Goal: Task Accomplishment & Management: Use online tool/utility

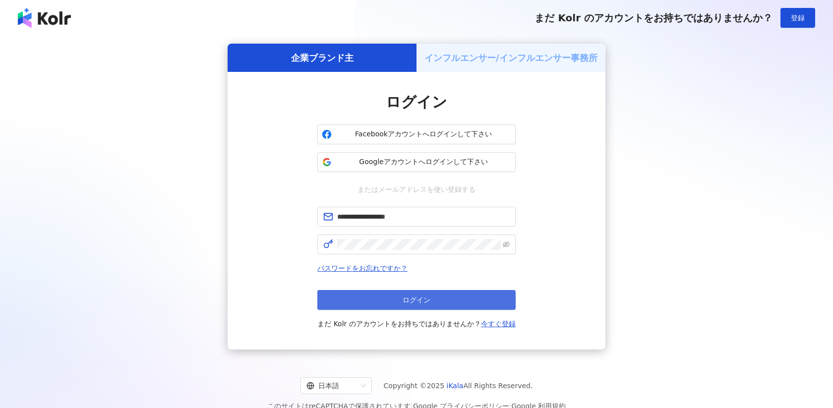
click at [422, 299] on span "ログイン" at bounding box center [417, 300] width 28 height 8
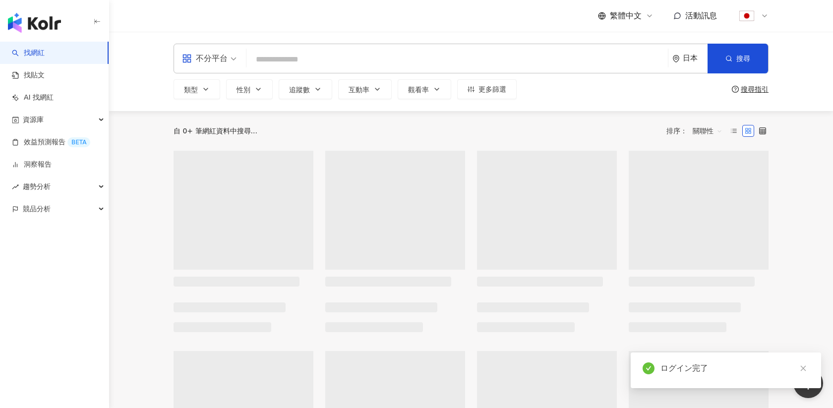
click at [766, 13] on icon at bounding box center [764, 16] width 8 height 8
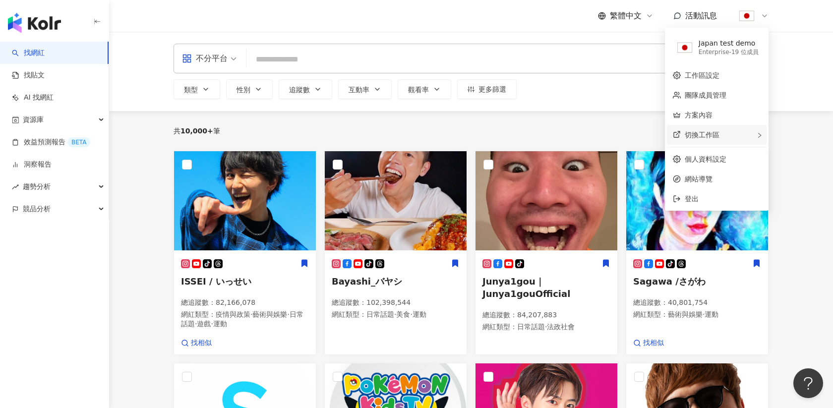
click at [702, 136] on span "切換工作區" at bounding box center [702, 135] width 35 height 8
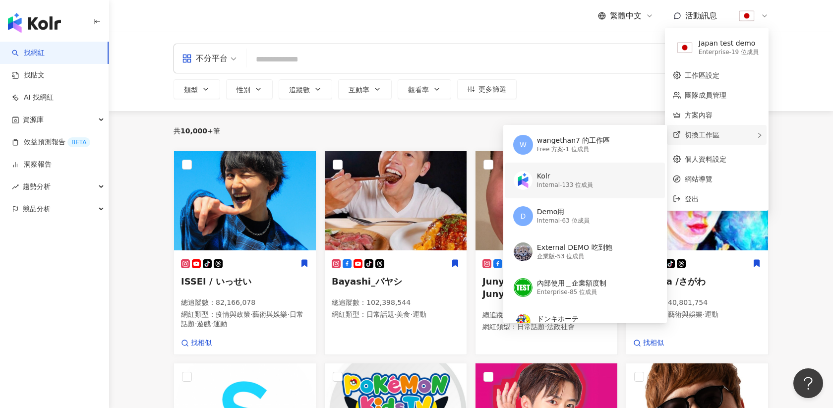
click at [574, 194] on div "Kolr Internal - 133 位成員" at bounding box center [584, 181] width 142 height 36
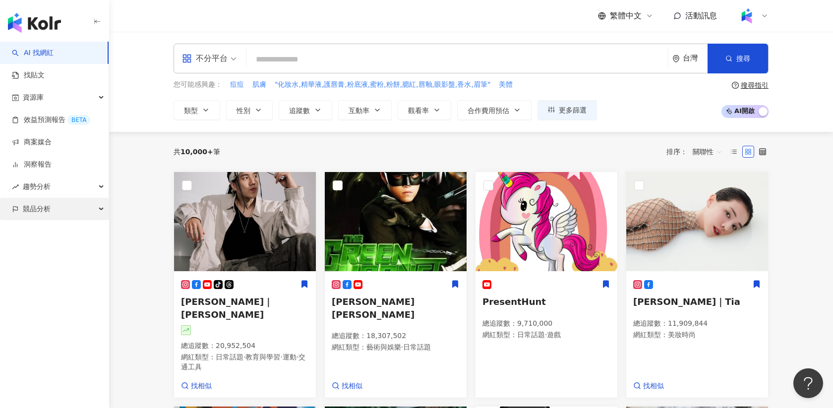
click at [33, 219] on span "競品分析" at bounding box center [37, 209] width 28 height 22
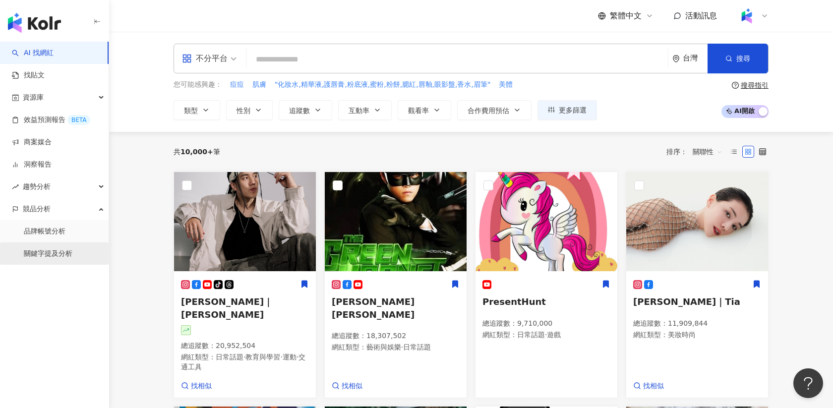
click at [37, 250] on link "關鍵字提及分析" at bounding box center [48, 254] width 49 height 10
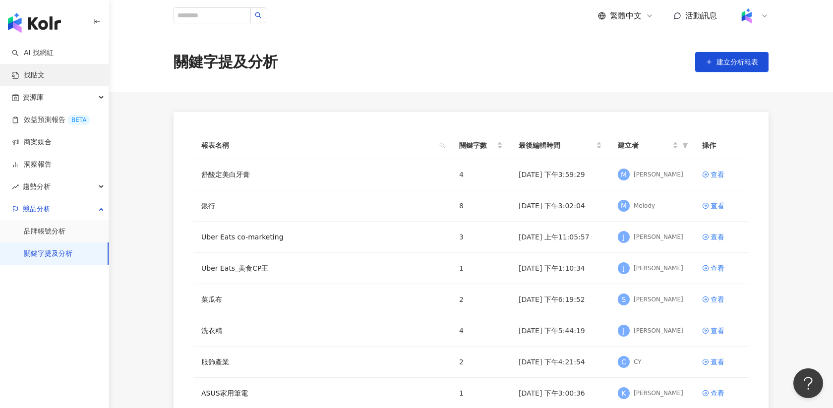
click at [45, 77] on link "找貼文" at bounding box center [28, 75] width 33 height 10
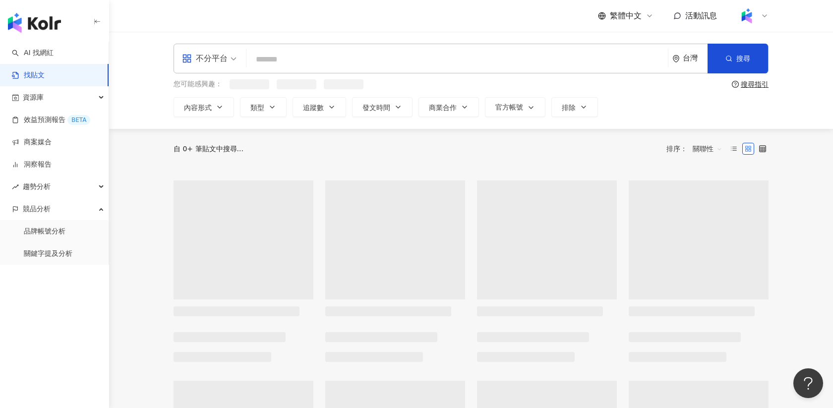
click at [397, 64] on input "search" at bounding box center [456, 59] width 413 height 21
type input "*"
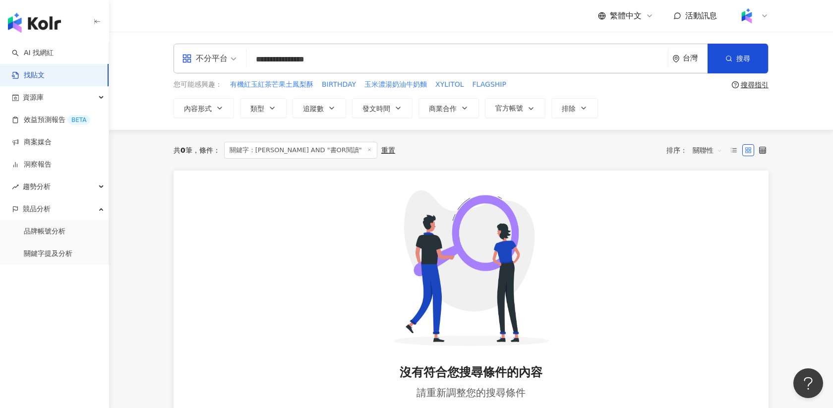
click at [276, 60] on input "**********" at bounding box center [456, 59] width 413 height 21
click at [321, 58] on input "**********" at bounding box center [456, 59] width 413 height 21
click at [302, 59] on input "**********" at bounding box center [456, 59] width 413 height 21
click at [746, 81] on div "搜尋指引" at bounding box center [755, 85] width 28 height 8
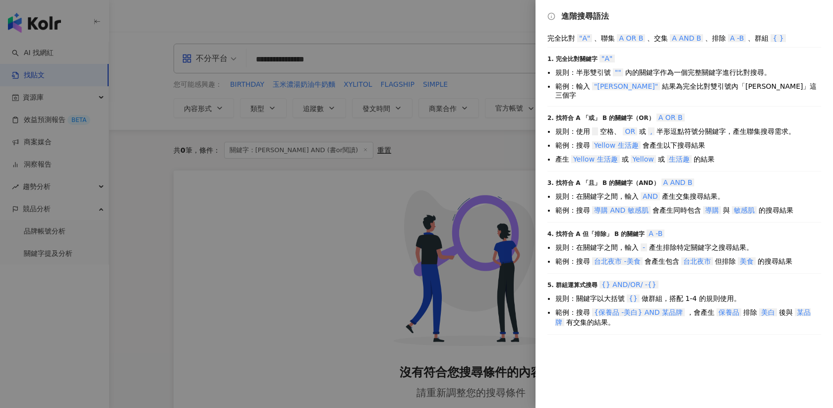
click at [410, 129] on div at bounding box center [416, 204] width 833 height 408
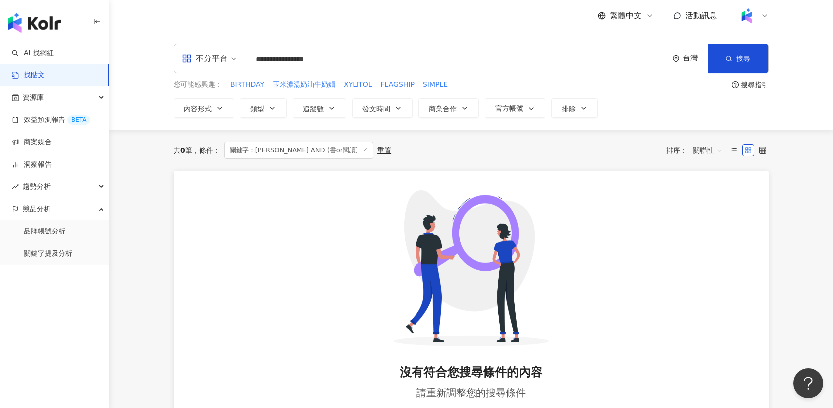
click at [301, 57] on input "**********" at bounding box center [456, 59] width 413 height 21
click at [281, 59] on input "**********" at bounding box center [456, 59] width 413 height 21
click at [335, 58] on input "**********" at bounding box center [456, 59] width 413 height 21
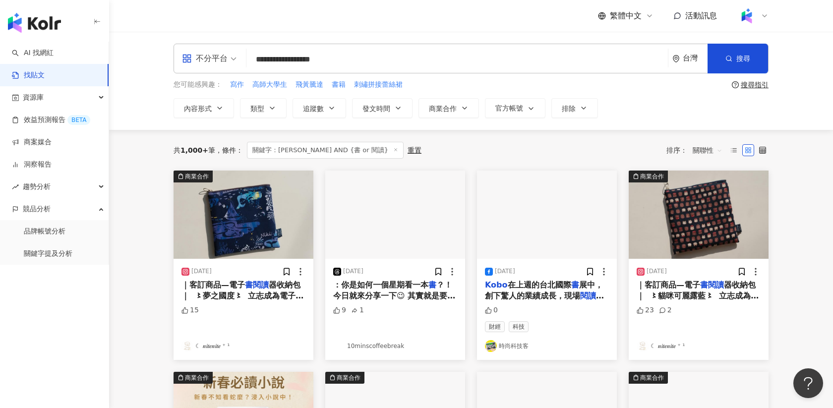
type input "**********"
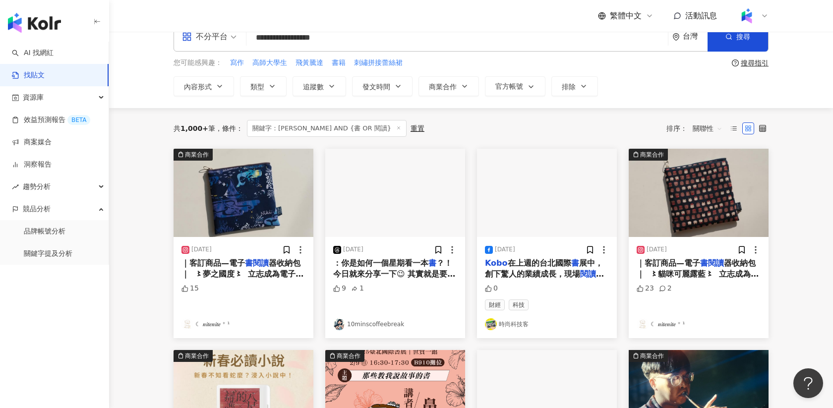
scroll to position [31, 0]
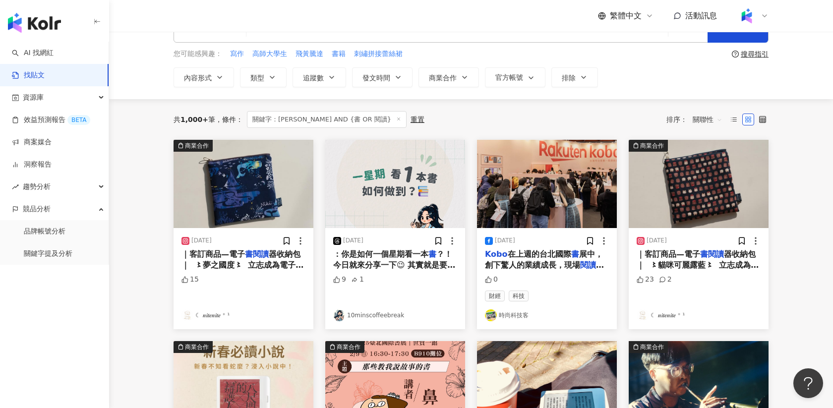
click at [565, 171] on img "button" at bounding box center [547, 184] width 140 height 88
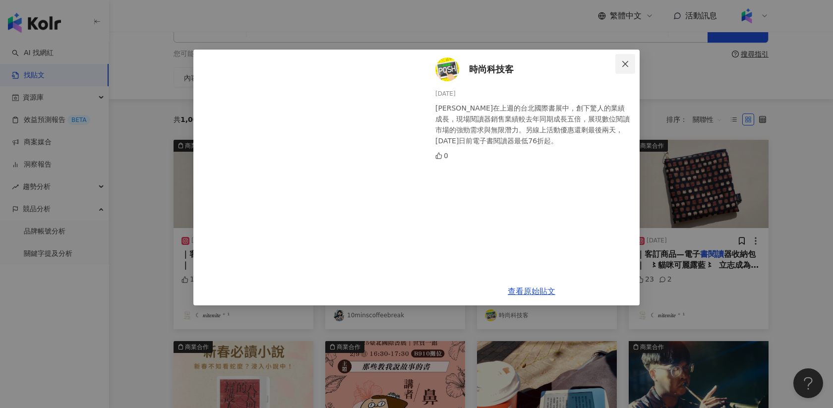
click at [628, 65] on icon "close" at bounding box center [625, 64] width 8 height 8
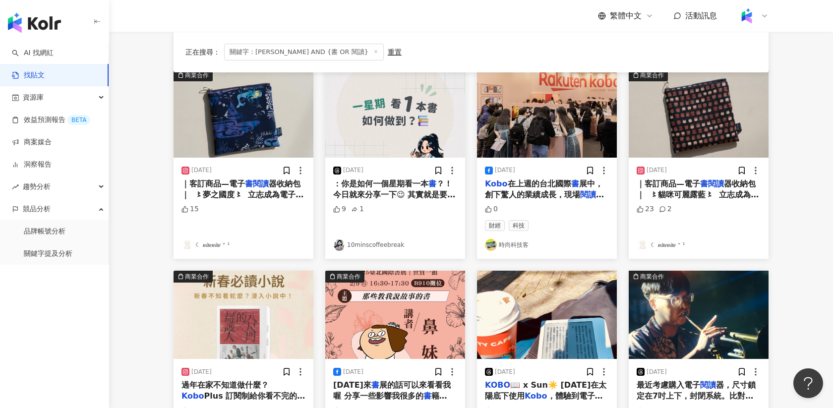
scroll to position [205, 0]
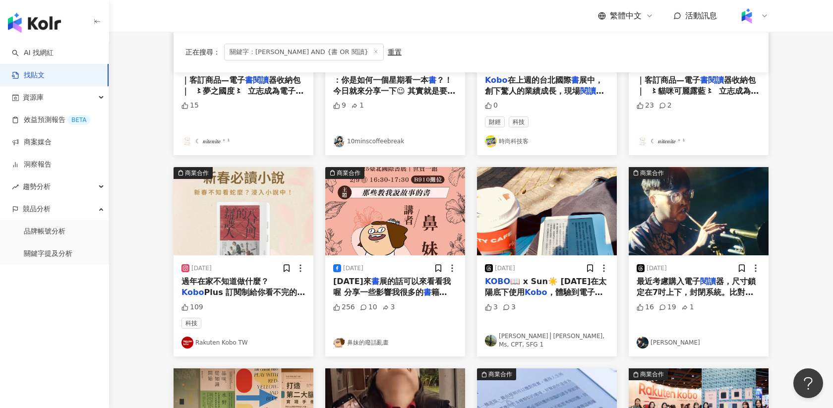
click at [521, 208] on img "button" at bounding box center [547, 211] width 140 height 88
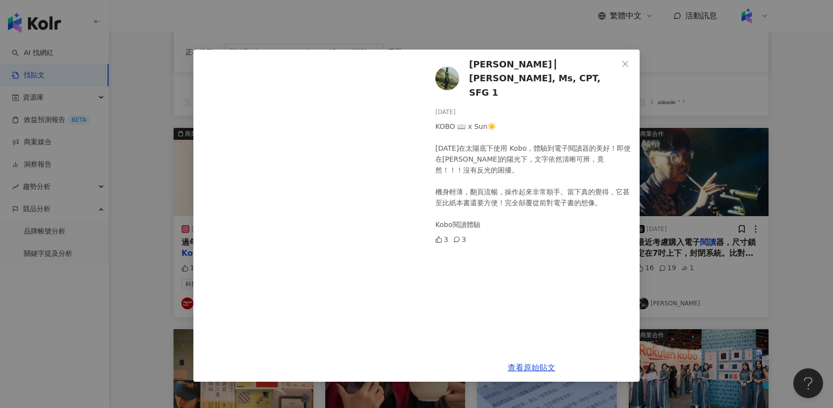
scroll to position [245, 0]
click at [726, 82] on div "麥特⎟ Matt, Ms, CPT, SFG 1 2025/2/11 KOBO 📖 x Sun☀️ 今天在太陽底下使用 Kobo，體驗到電子閱讀器的美好！即使…" at bounding box center [416, 204] width 833 height 408
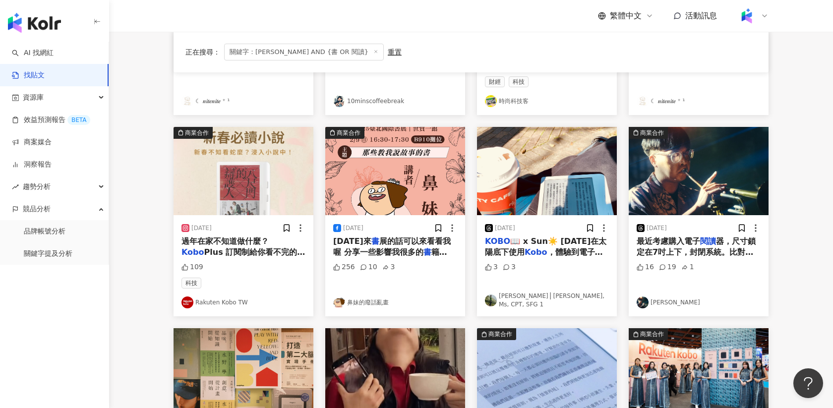
click at [661, 188] on img "button" at bounding box center [699, 171] width 140 height 88
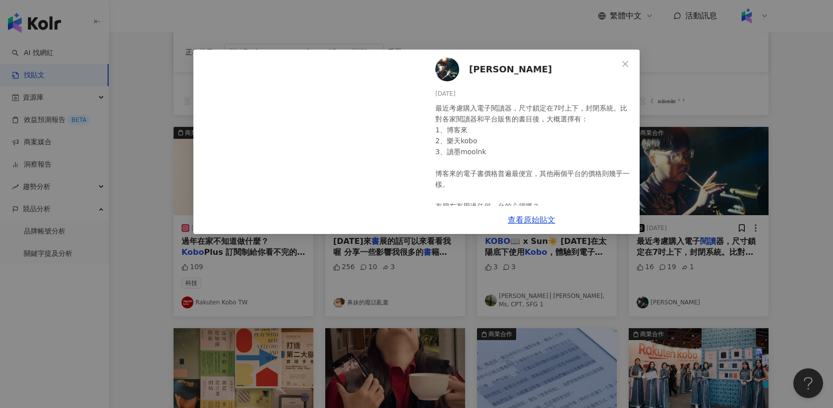
click at [145, 178] on div "李福海 2025/3/18 最近考慮購入電子閱讀器，尺寸鎖定在7吋上下，封閉系統。比對各家閱讀器和平台販售的書目後，大概選擇有： 1、博客來 2、樂天kobo…" at bounding box center [416, 204] width 833 height 408
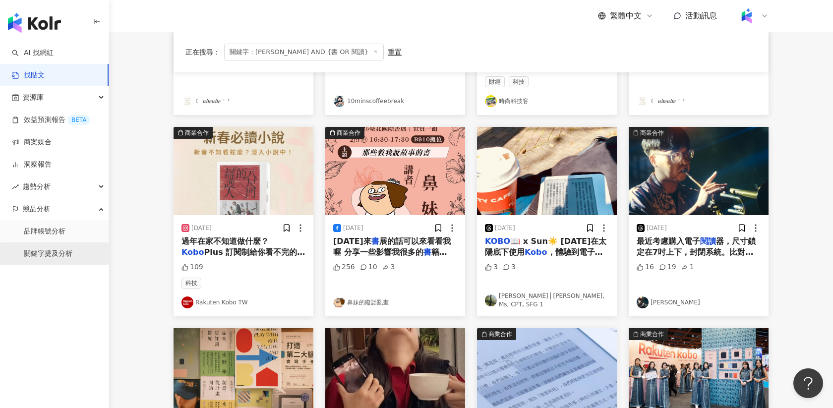
click at [44, 252] on link "關鍵字提及分析" at bounding box center [48, 254] width 49 height 10
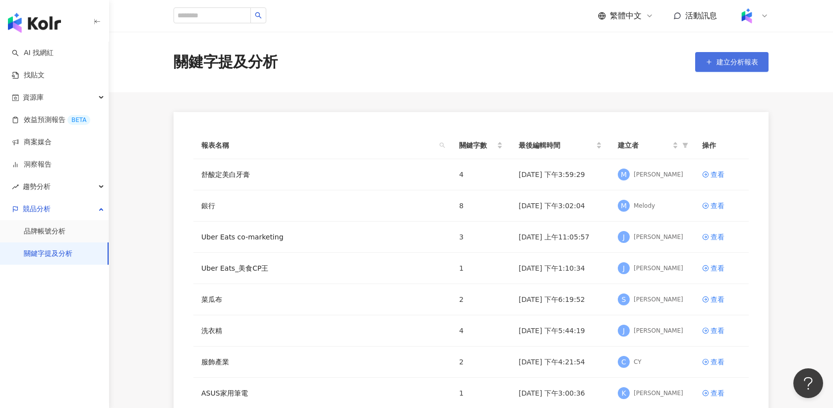
click at [746, 64] on span "建立分析報表" at bounding box center [737, 62] width 42 height 8
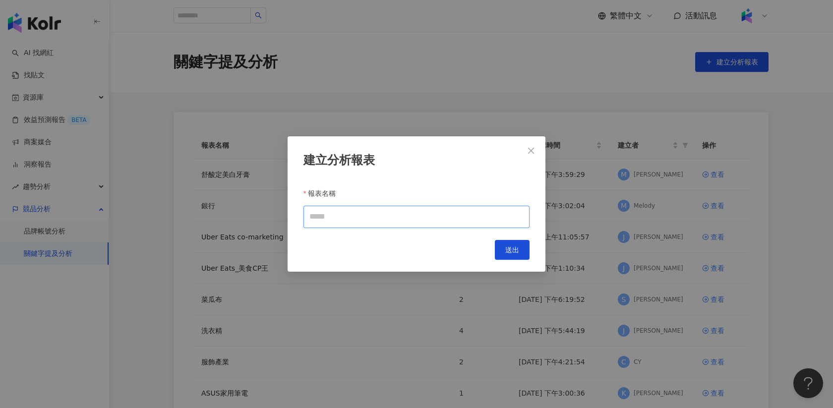
click at [435, 220] on input "報表名稱" at bounding box center [416, 217] width 226 height 22
type input "**********"
click at [510, 251] on span "送出" at bounding box center [512, 250] width 14 height 8
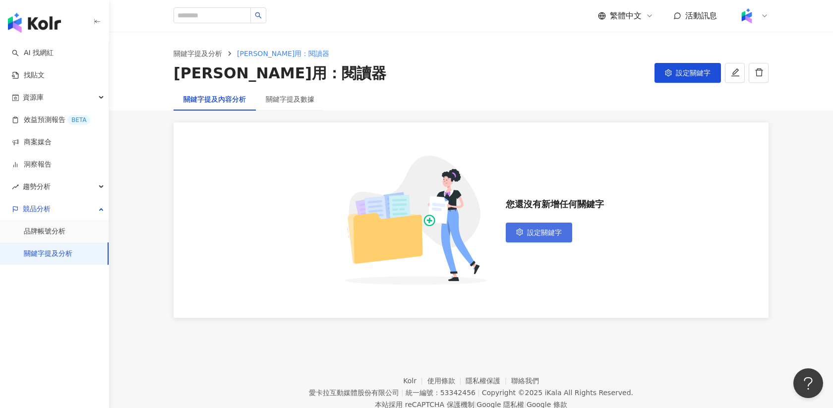
click at [537, 234] on span "設定關鍵字" at bounding box center [544, 233] width 35 height 8
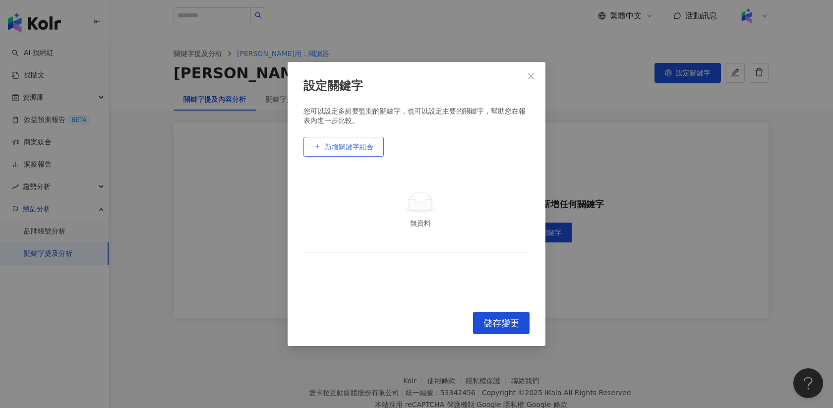
click at [341, 148] on span "新增關鍵字組合" at bounding box center [349, 147] width 49 height 8
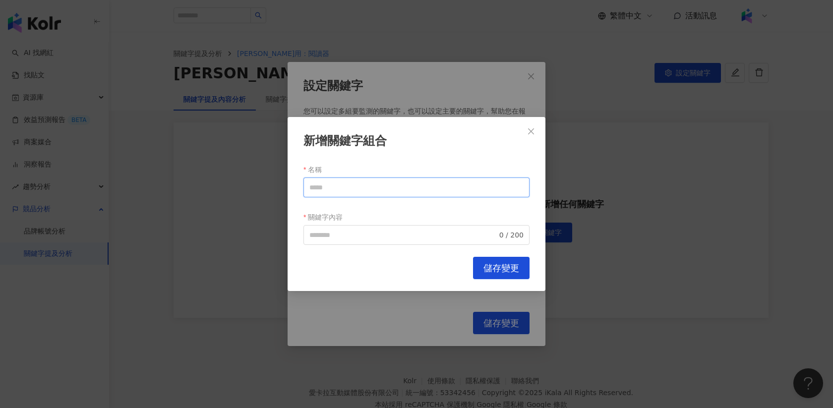
click at [350, 188] on input "名稱" at bounding box center [416, 187] width 226 height 20
type input "***"
click at [326, 234] on input "關鍵字內容" at bounding box center [403, 235] width 188 height 11
type input "*"
type input "**********"
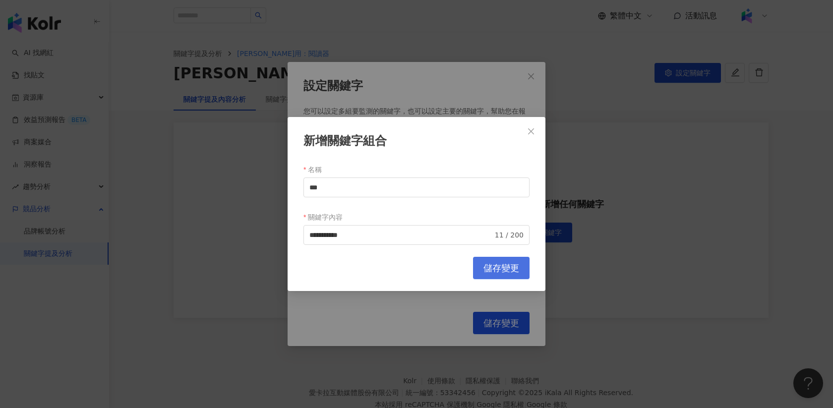
click at [514, 267] on span "儲存變更" at bounding box center [501, 268] width 36 height 11
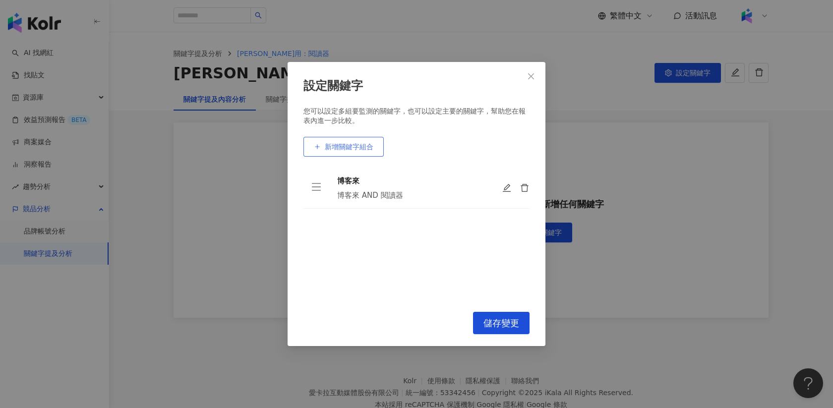
click at [352, 149] on span "新增關鍵字組合" at bounding box center [349, 147] width 49 height 8
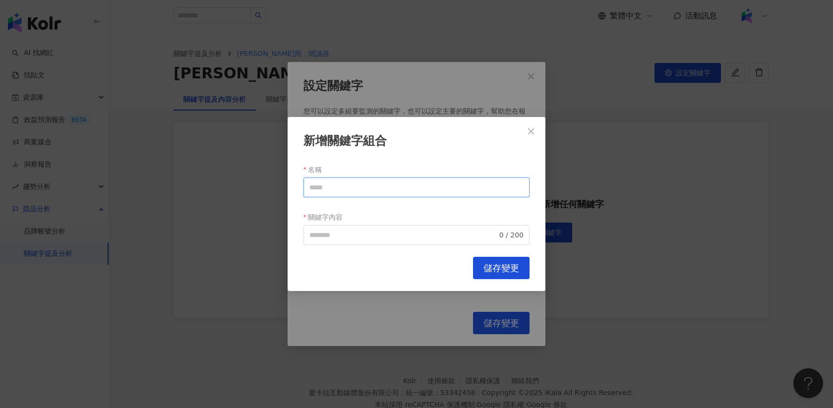
click at [355, 187] on input "名稱" at bounding box center [416, 187] width 226 height 20
type input "*******"
click at [343, 231] on input "關鍵字內容" at bounding box center [403, 235] width 188 height 11
type input "**********"
click at [507, 269] on span "儲存變更" at bounding box center [501, 268] width 36 height 11
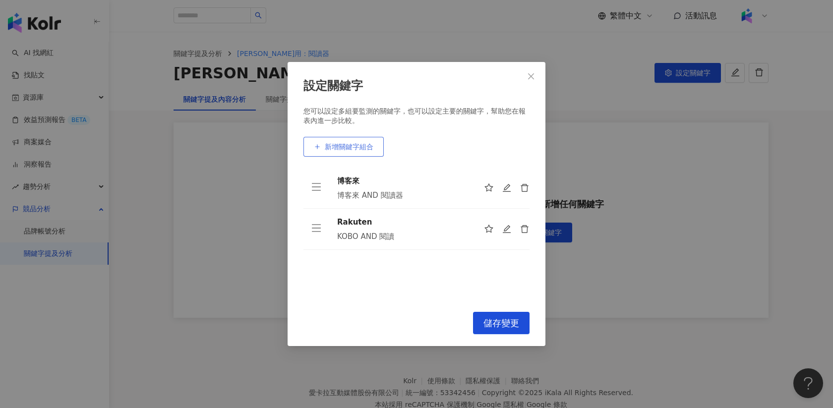
click at [342, 146] on span "新增關鍵字組合" at bounding box center [349, 147] width 49 height 8
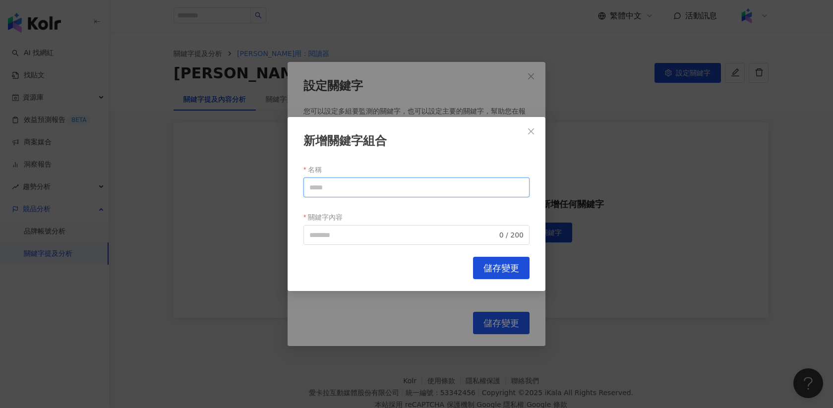
click at [355, 187] on input "名稱" at bounding box center [416, 187] width 226 height 20
type input "**"
click at [345, 233] on input "關鍵字內容" at bounding box center [403, 235] width 188 height 11
paste input "*******"
type input "**********"
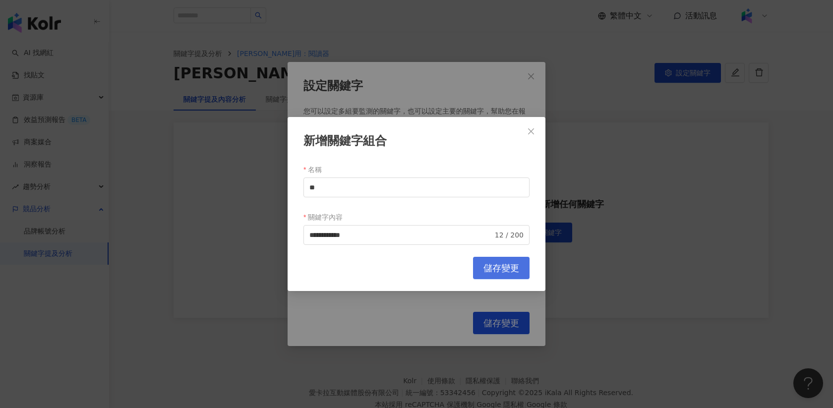
click at [495, 265] on span "儲存變更" at bounding box center [501, 268] width 36 height 11
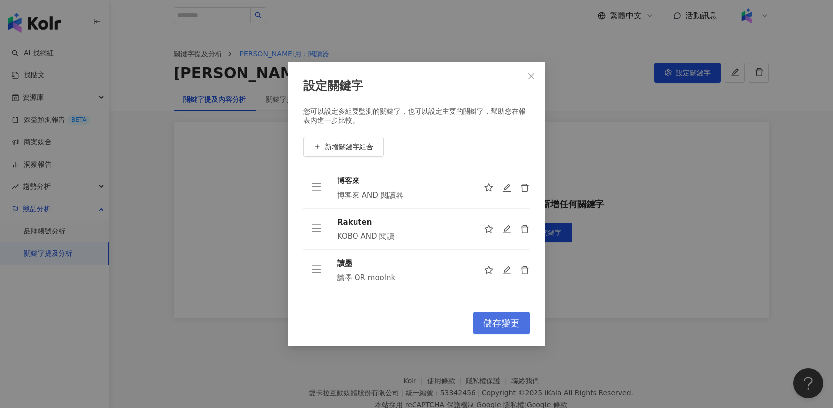
click at [502, 318] on span "儲存變更" at bounding box center [501, 323] width 36 height 11
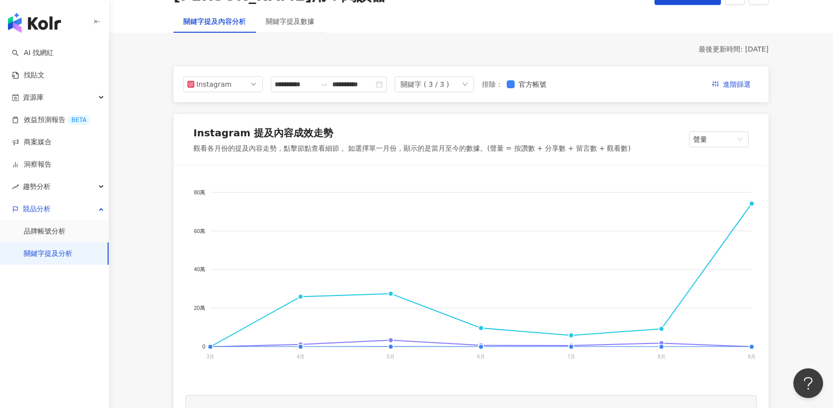
scroll to position [129, 0]
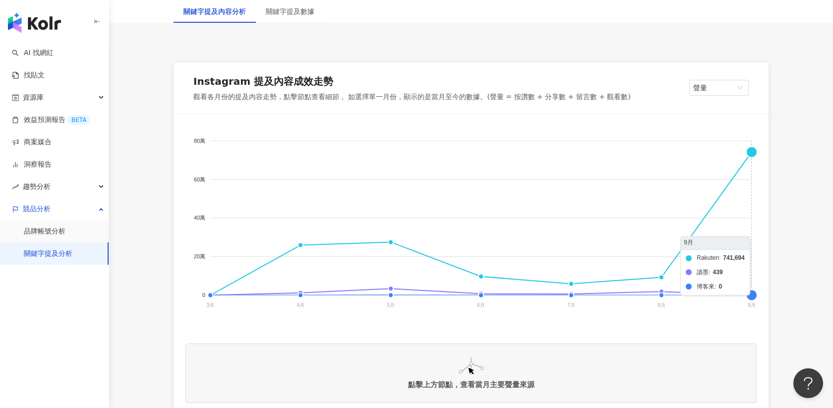
click at [749, 150] on foreignobject "Rakuten 讀墨 博客來" at bounding box center [470, 225] width 571 height 198
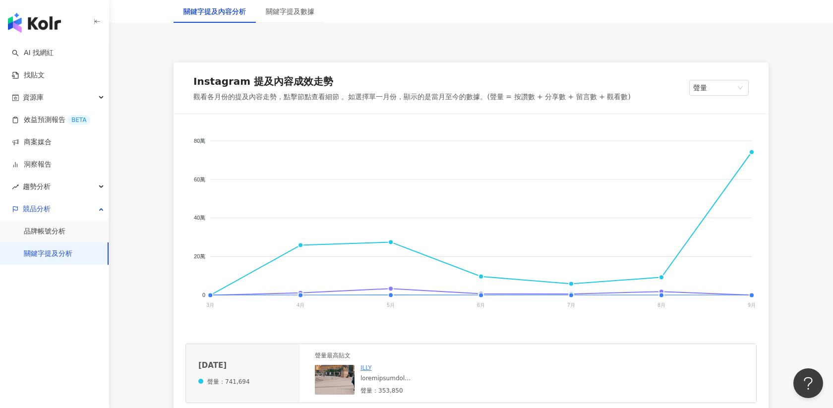
click at [329, 391] on img at bounding box center [335, 380] width 40 height 30
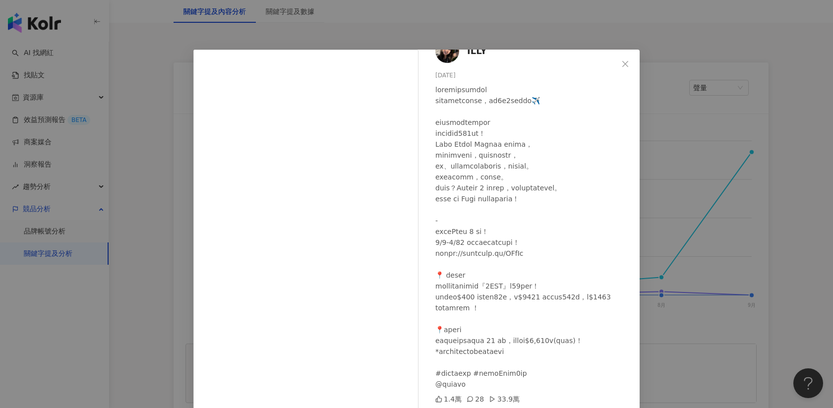
scroll to position [27, 0]
click at [625, 63] on icon "close" at bounding box center [625, 63] width 6 height 6
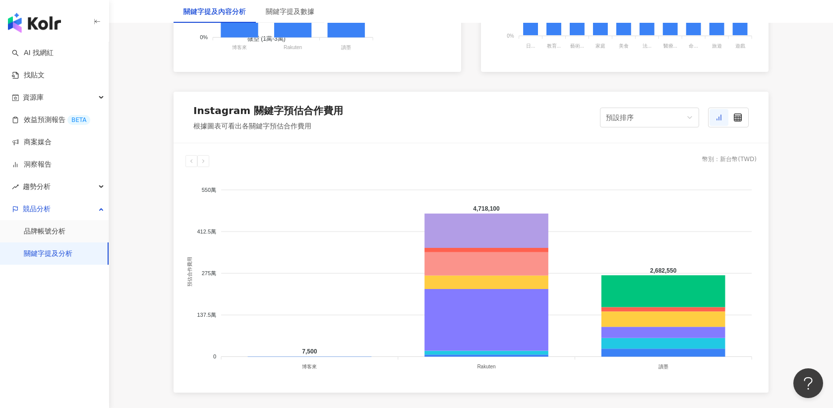
scroll to position [792, 0]
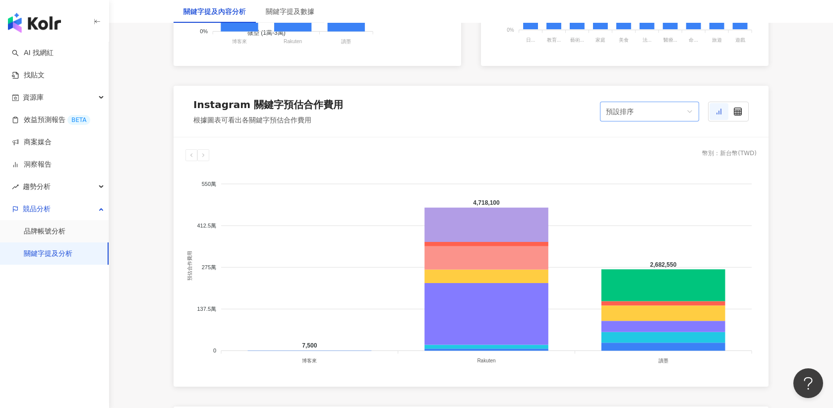
click at [687, 107] on span "預設排序" at bounding box center [649, 111] width 87 height 19
click at [741, 112] on icon at bounding box center [738, 112] width 8 height 8
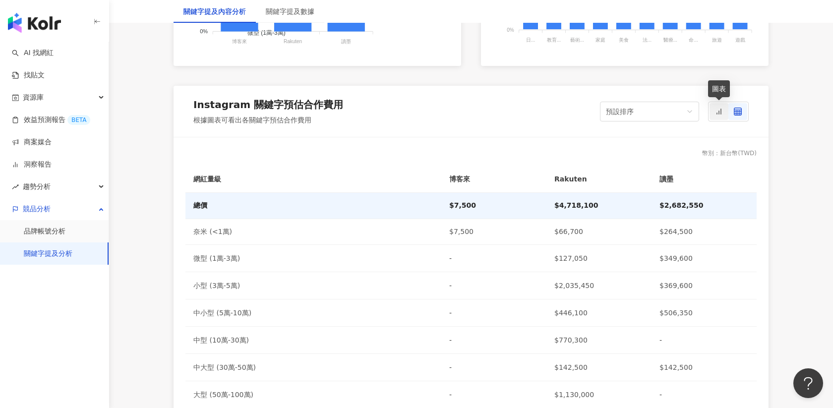
click at [722, 112] on icon at bounding box center [719, 112] width 8 height 8
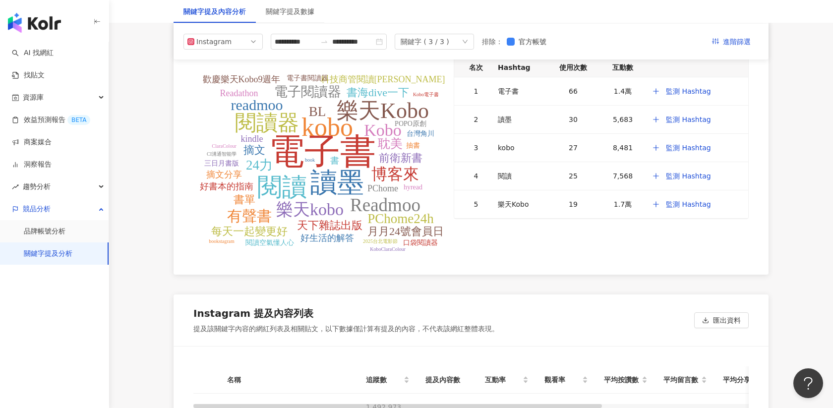
scroll to position [1903, 0]
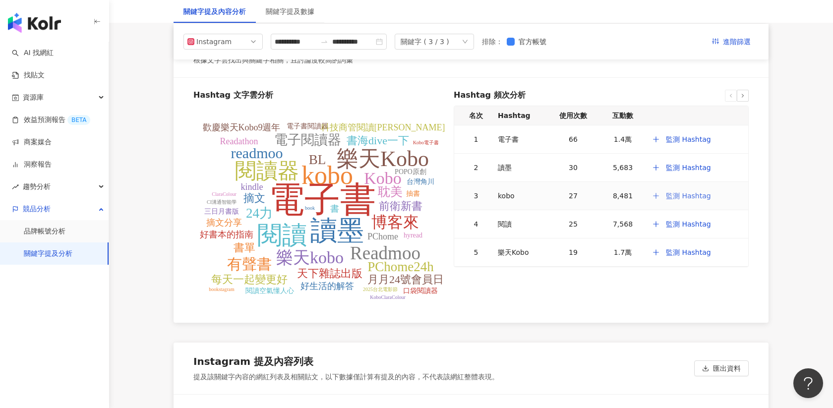
click at [682, 194] on span "監測 Hashtag" at bounding box center [688, 196] width 45 height 8
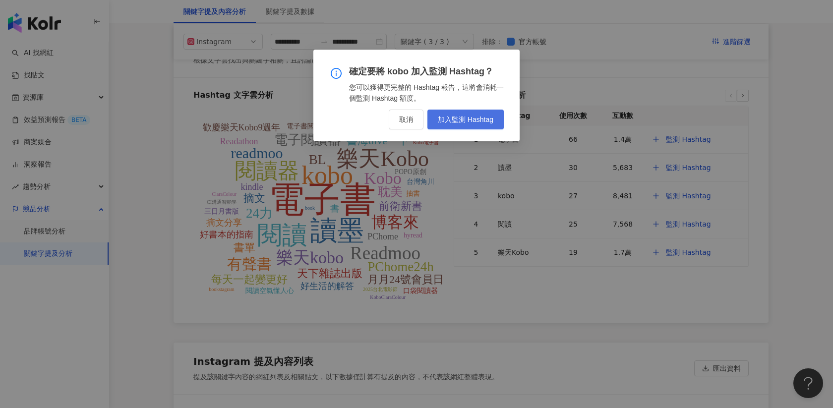
click at [464, 118] on span "加入監測 Hashtag" at bounding box center [466, 120] width 56 height 8
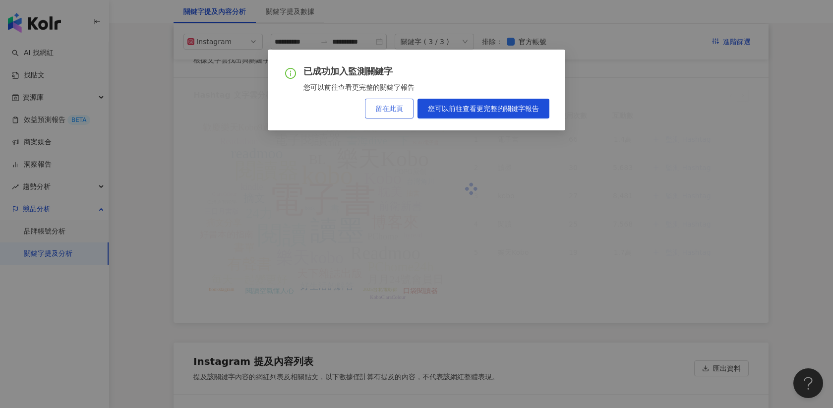
click at [380, 113] on span "留在此頁" at bounding box center [389, 109] width 28 height 8
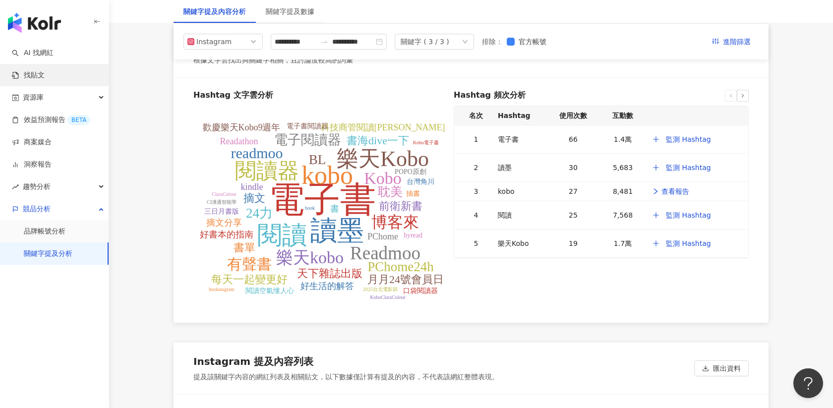
click at [42, 70] on link "找貼文" at bounding box center [28, 75] width 33 height 10
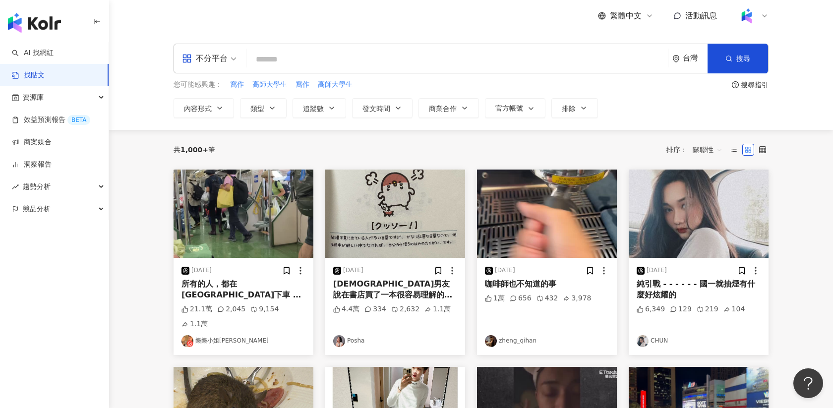
click at [288, 60] on input "search" at bounding box center [456, 59] width 413 height 21
type input "*"
type input "**********"
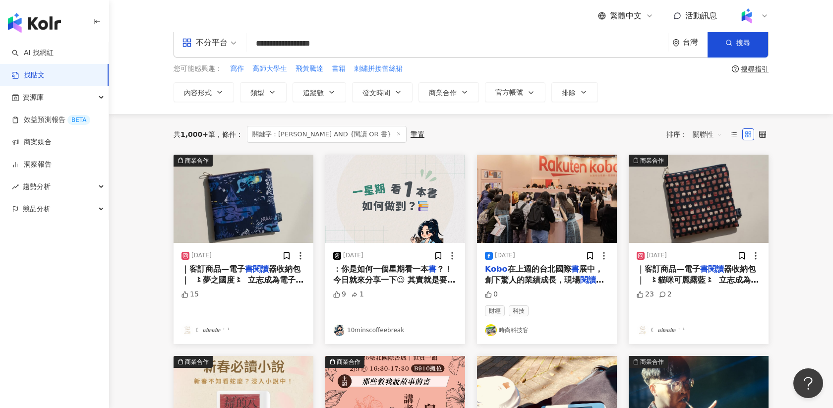
scroll to position [24, 0]
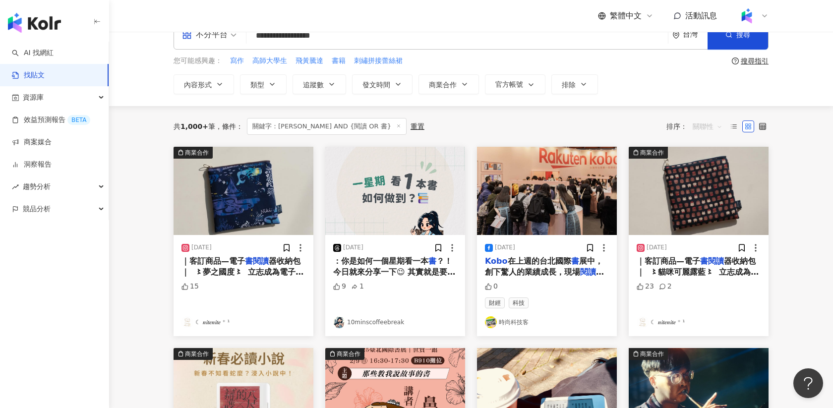
click at [710, 121] on span "關聯性" at bounding box center [708, 126] width 30 height 16
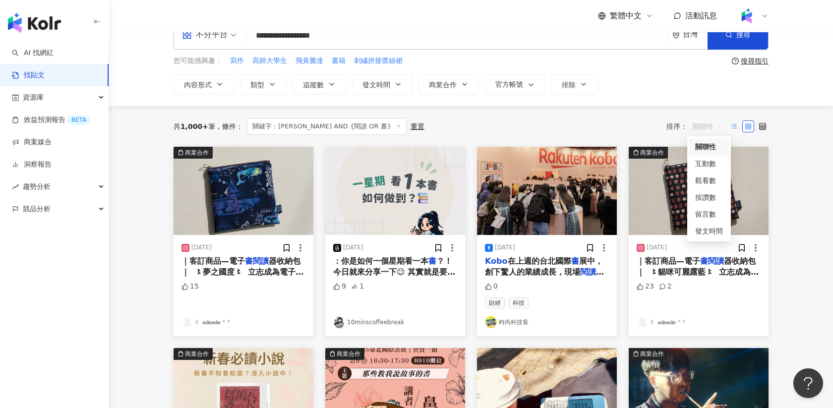
click at [729, 128] on label at bounding box center [734, 126] width 12 height 12
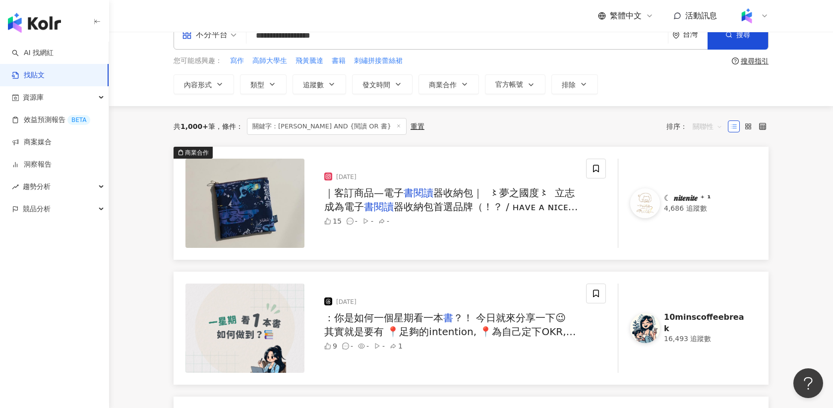
click at [703, 127] on span "關聯性" at bounding box center [708, 126] width 30 height 16
click at [703, 164] on div "互動數" at bounding box center [709, 163] width 28 height 11
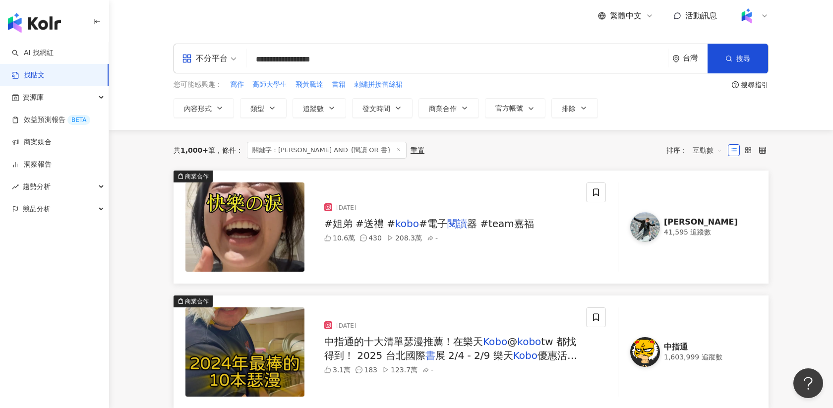
click at [259, 234] on img at bounding box center [244, 226] width 119 height 89
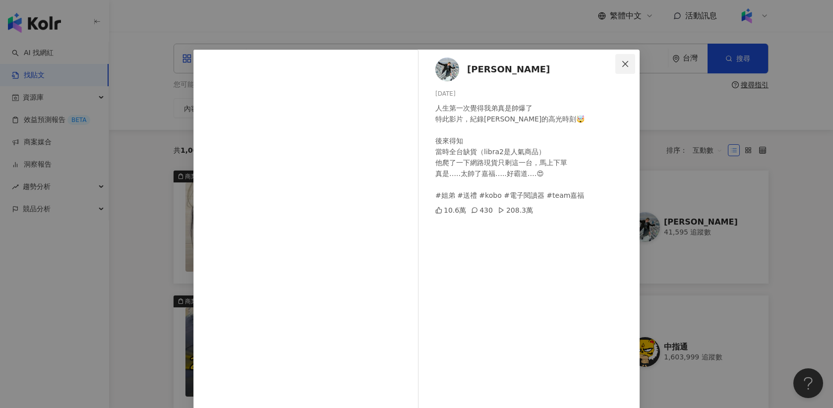
click at [625, 64] on icon "close" at bounding box center [625, 63] width 6 height 6
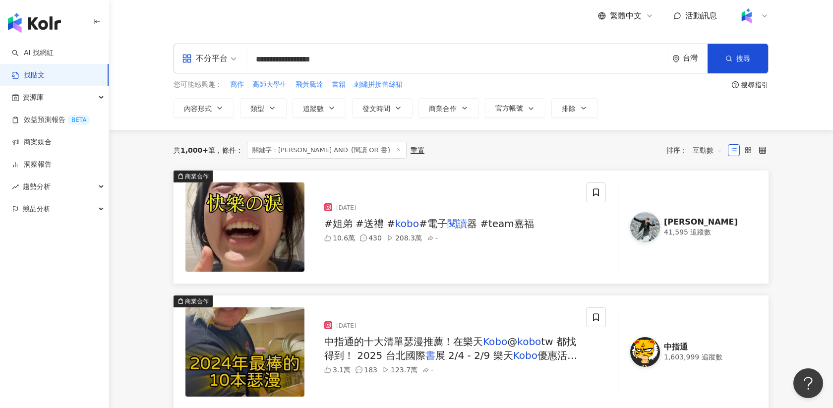
click at [694, 223] on div "李四 Leezy" at bounding box center [704, 222] width 81 height 11
click at [296, 61] on input "**********" at bounding box center [456, 59] width 413 height 21
click at [34, 49] on link "AI 找網紅" at bounding box center [33, 53] width 42 height 10
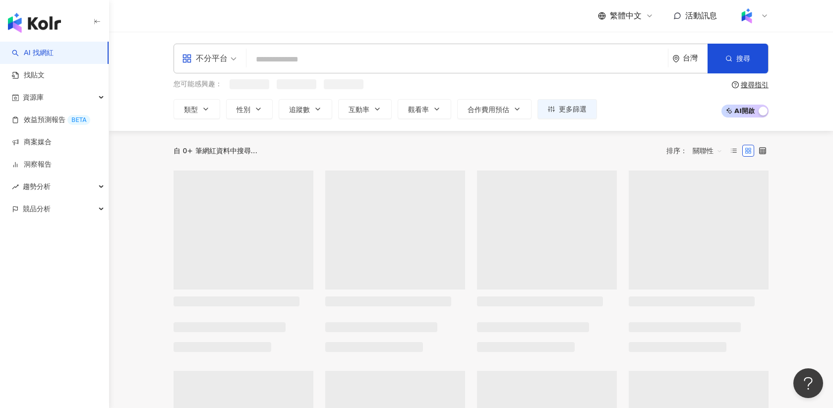
click at [328, 61] on input "search" at bounding box center [456, 59] width 413 height 19
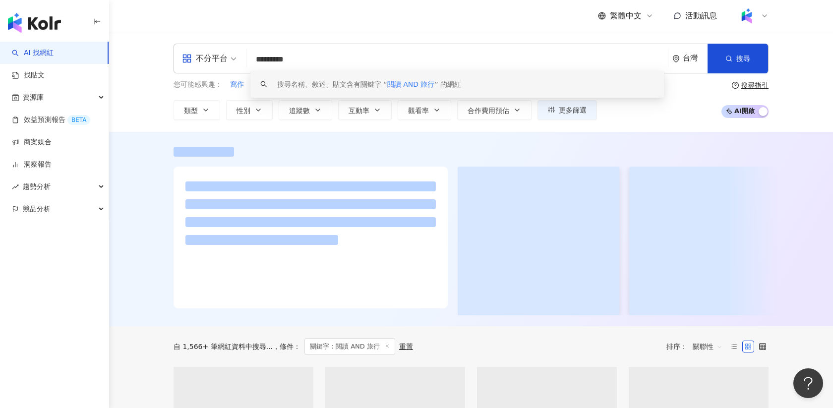
click at [155, 141] on div at bounding box center [471, 229] width 724 height 194
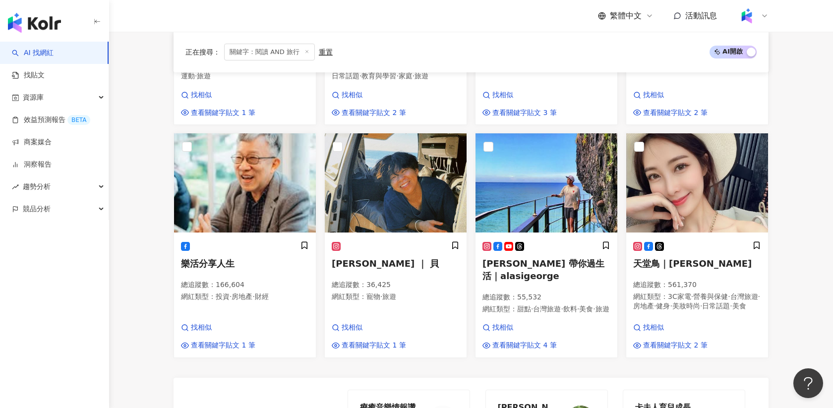
scroll to position [922, 0]
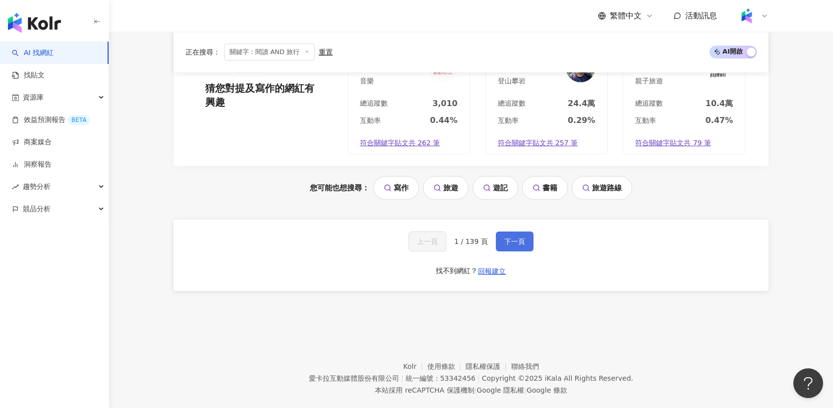
click at [521, 237] on span "下一頁" at bounding box center [514, 241] width 21 height 8
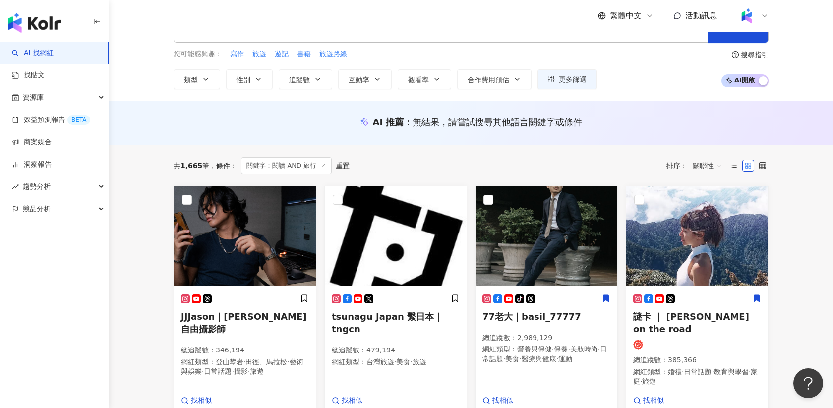
scroll to position [0, 0]
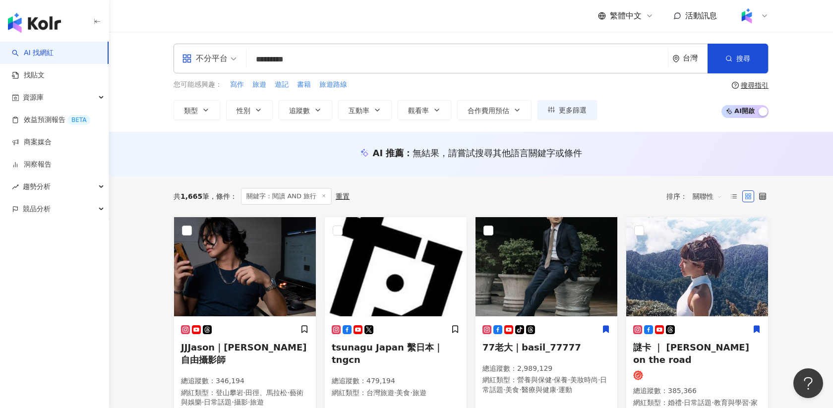
click at [306, 59] on input "*********" at bounding box center [456, 59] width 413 height 19
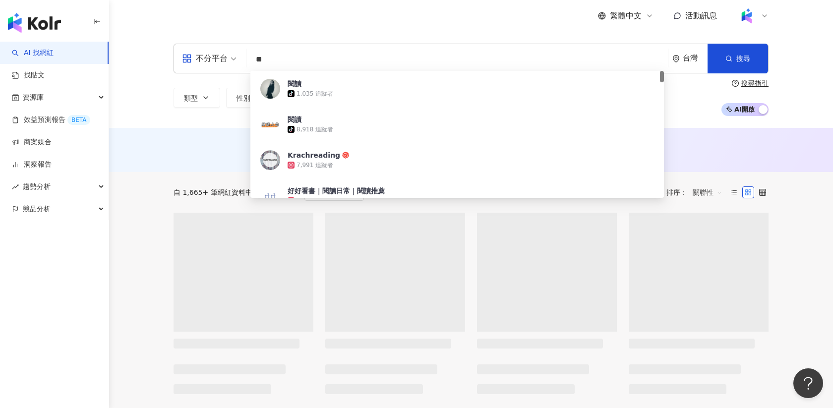
type input "**"
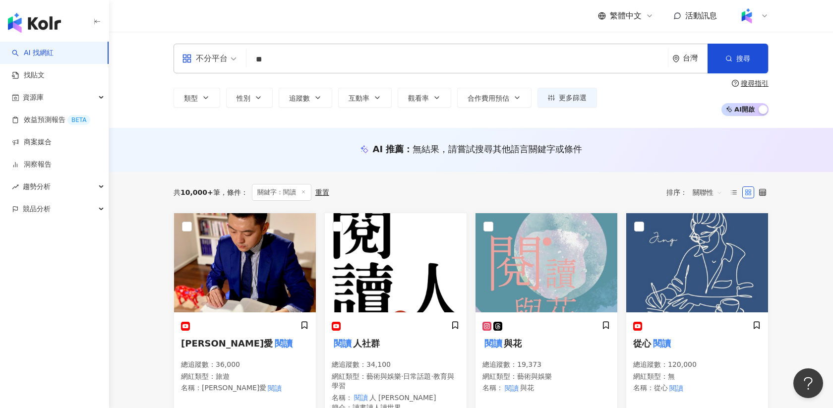
click at [742, 112] on span "AI 開啟 AI 關閉" at bounding box center [744, 109] width 47 height 13
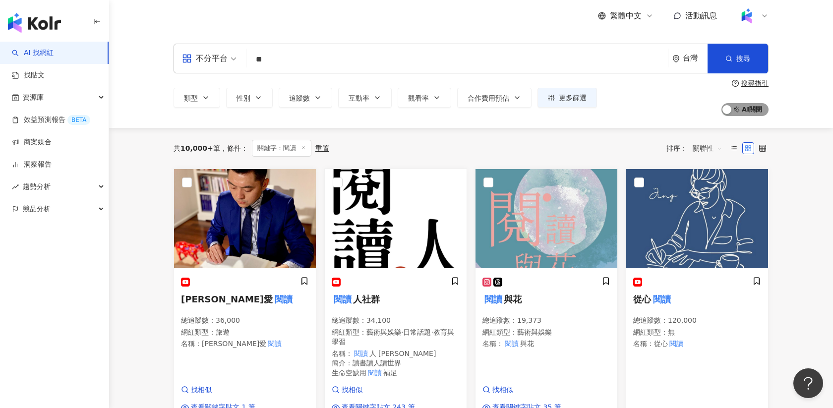
click at [744, 109] on span "AI 開啟 AI 關閉" at bounding box center [744, 109] width 47 height 13
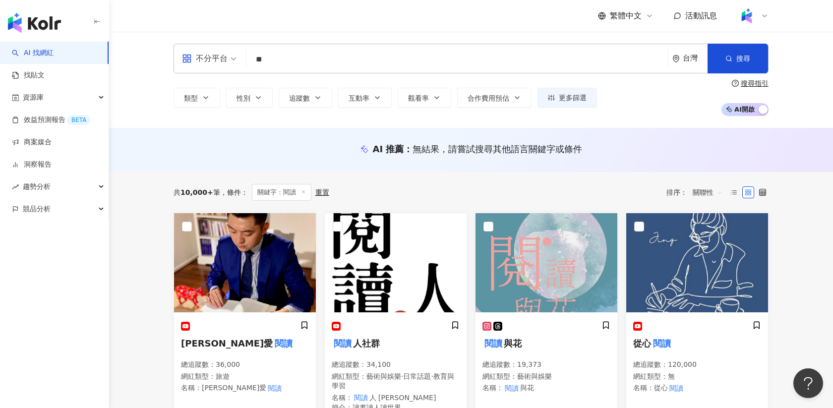
click at [290, 59] on input "**" at bounding box center [456, 59] width 413 height 19
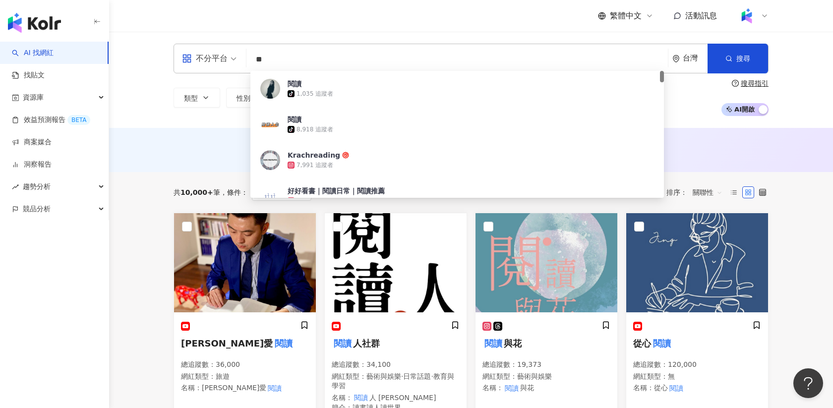
click at [290, 59] on input "**" at bounding box center [456, 59] width 413 height 19
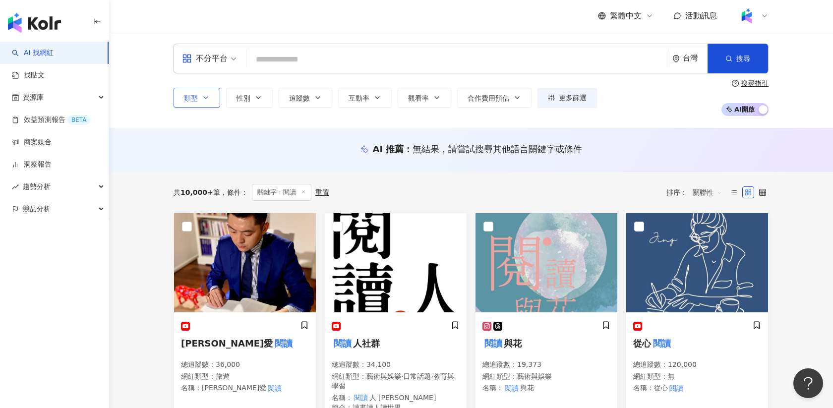
click at [195, 96] on span "類型" at bounding box center [191, 98] width 14 height 8
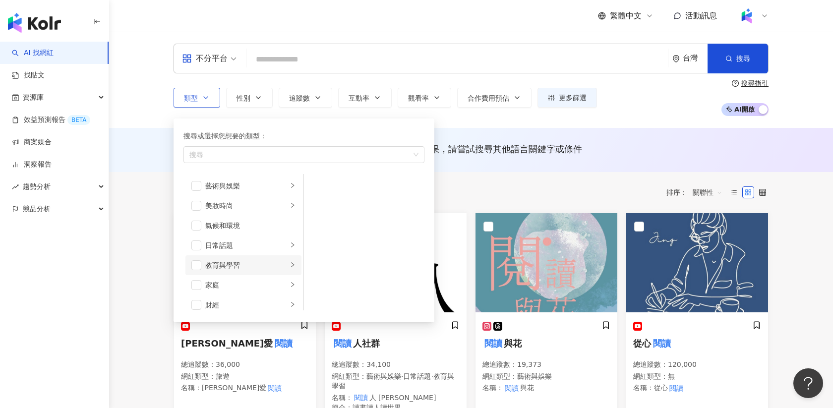
click at [288, 262] on li "教育與學習" at bounding box center [243, 265] width 116 height 20
click at [320, 205] on span "button" at bounding box center [317, 206] width 10 height 10
click at [320, 182] on span "button" at bounding box center [317, 186] width 10 height 10
click at [293, 301] on div "button" at bounding box center [293, 304] width 6 height 9
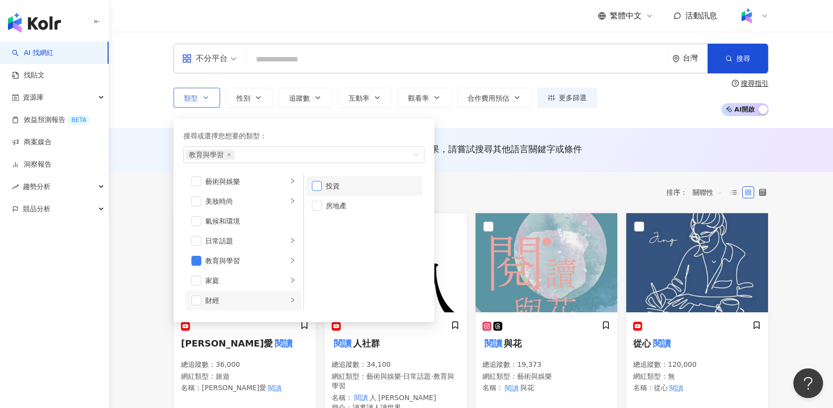
click at [321, 183] on span "button" at bounding box center [317, 186] width 10 height 10
click at [321, 202] on span "button" at bounding box center [317, 206] width 10 height 10
click at [319, 207] on span "button" at bounding box center [317, 206] width 10 height 10
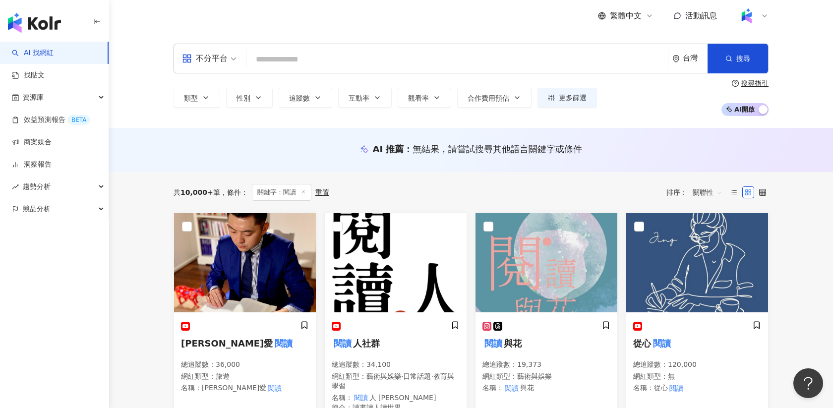
click at [482, 182] on div "共 10,000+ 筆 條件 ： 關鍵字：閱讀 重置 排序： 關聯性" at bounding box center [471, 192] width 595 height 41
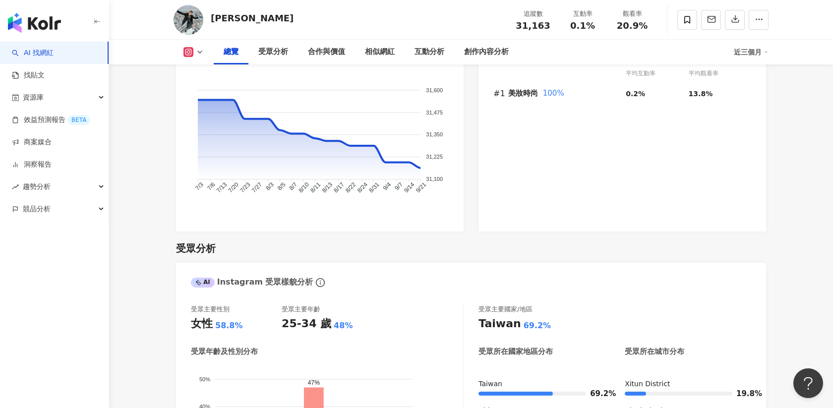
scroll to position [680, 0]
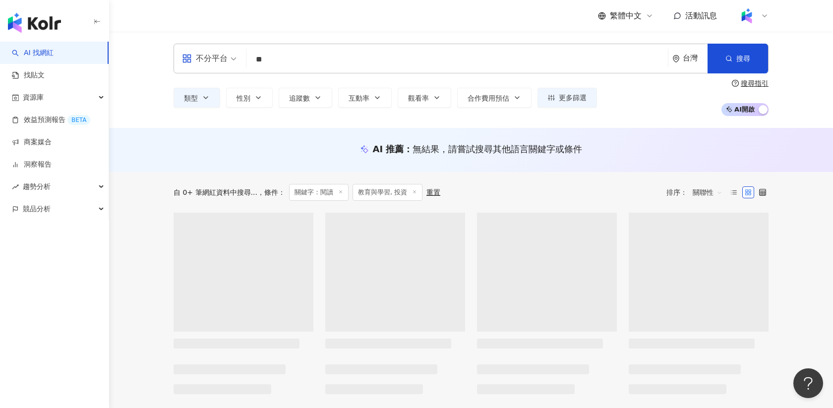
click at [297, 64] on input "**" at bounding box center [456, 59] width 413 height 19
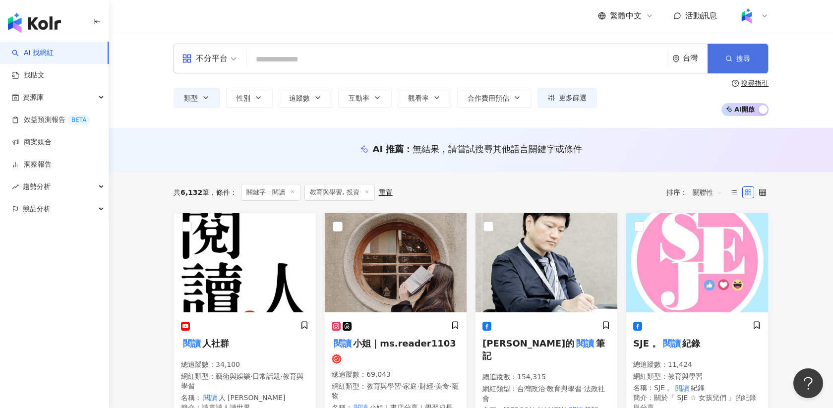
click at [756, 59] on button "搜尋" at bounding box center [737, 59] width 60 height 30
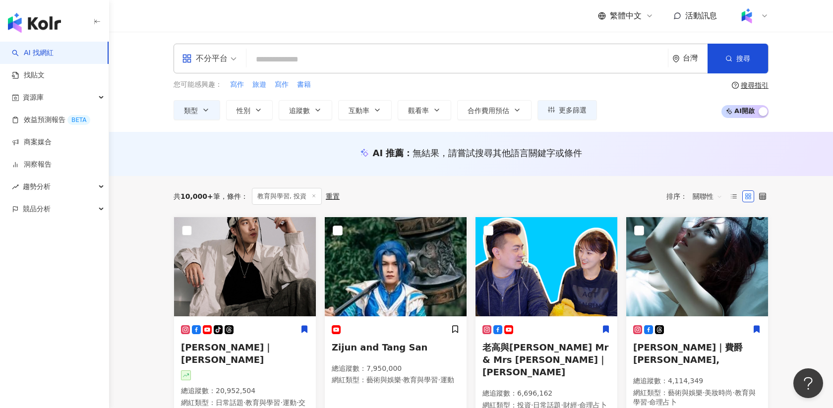
click at [745, 110] on span "AI 開啟 AI 關閉" at bounding box center [744, 111] width 47 height 13
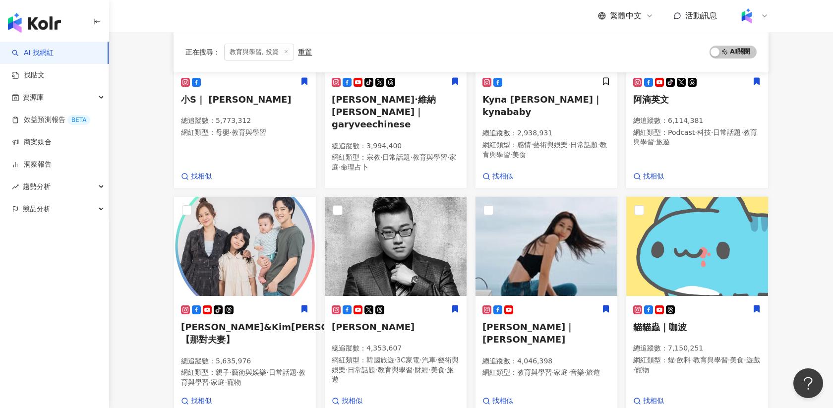
scroll to position [285, 0]
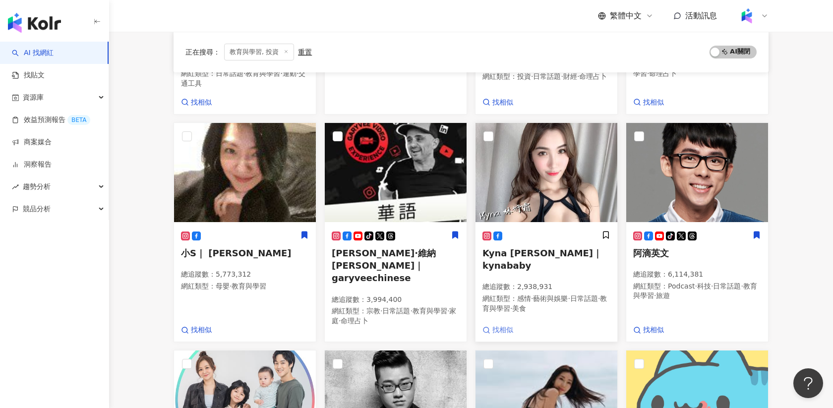
click at [496, 325] on span "找相似" at bounding box center [502, 330] width 21 height 10
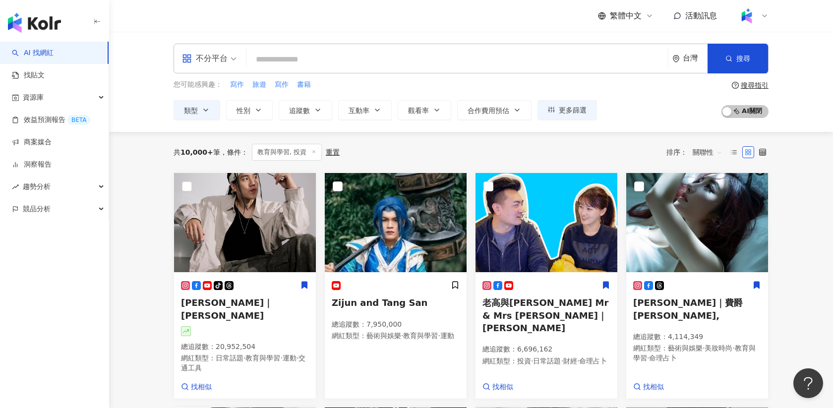
click at [634, 17] on span "繁體中文" at bounding box center [626, 15] width 32 height 11
click at [684, 60] on div "台灣" at bounding box center [695, 58] width 25 height 8
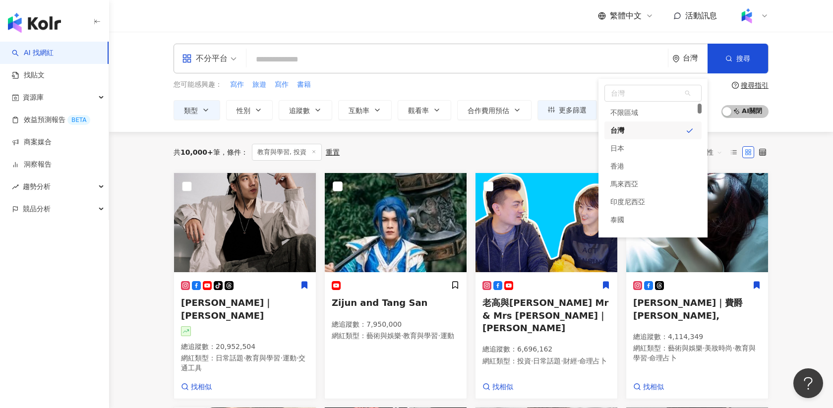
click at [760, 17] on div at bounding box center [753, 16] width 32 height 20
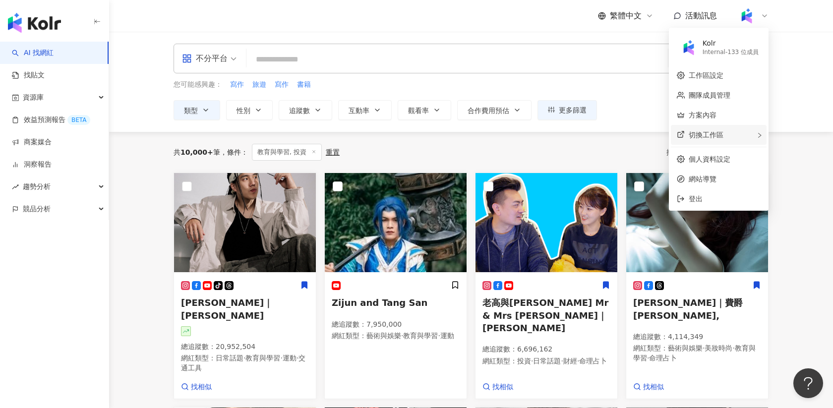
click at [715, 137] on span "切換工作區" at bounding box center [706, 135] width 35 height 8
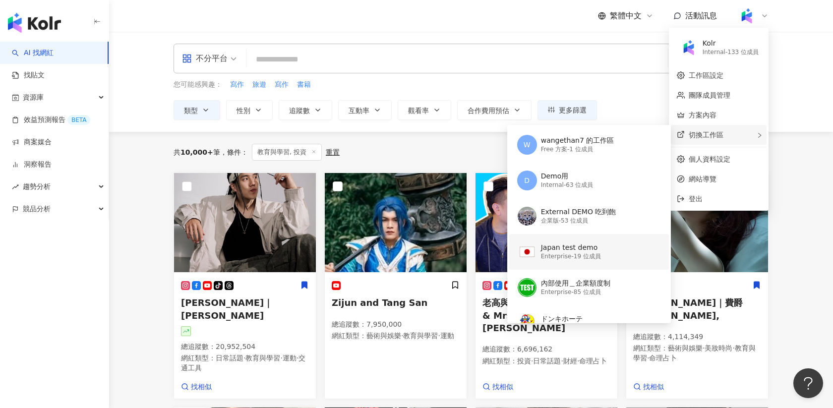
click at [561, 258] on div "Enterprise - 19 位成員" at bounding box center [571, 256] width 60 height 8
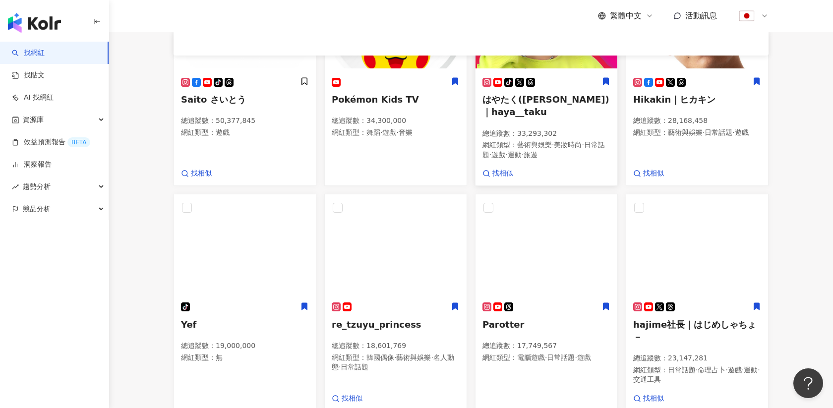
scroll to position [446, 0]
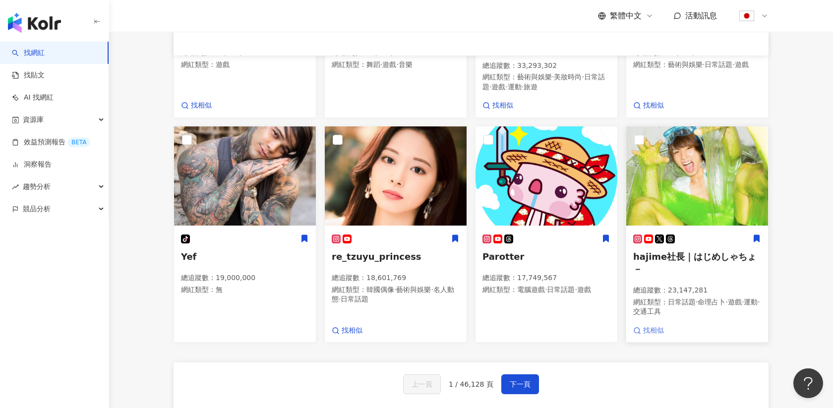
click at [648, 326] on span "找相似" at bounding box center [653, 331] width 21 height 10
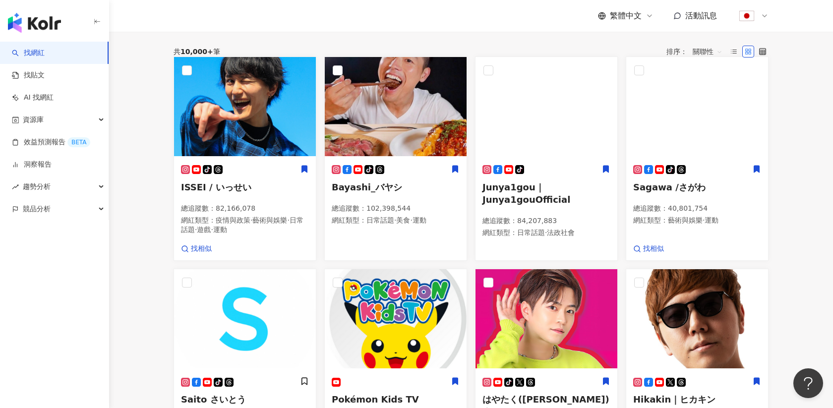
scroll to position [0, 0]
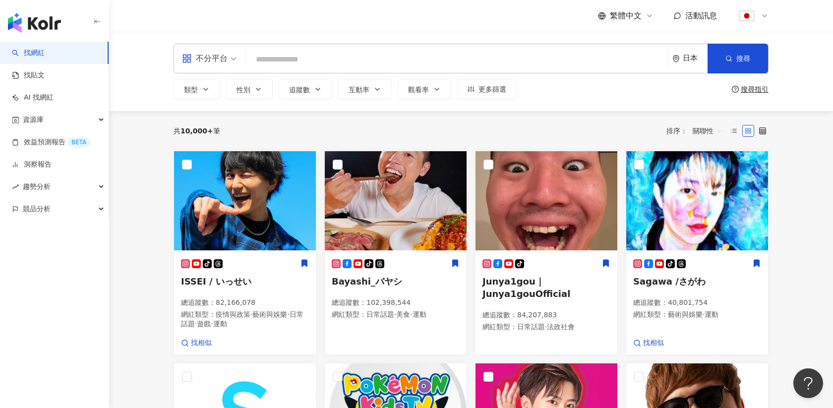
click at [759, 10] on div at bounding box center [753, 16] width 32 height 20
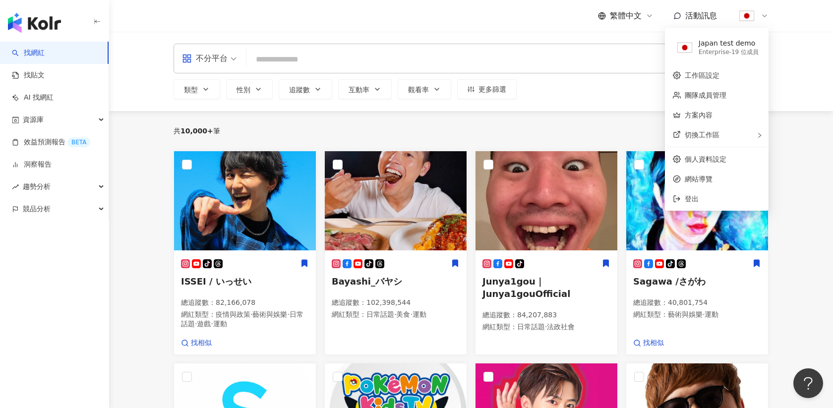
click at [593, 129] on div "共 10,000+ 筆 排序： 關聯性" at bounding box center [471, 131] width 595 height 16
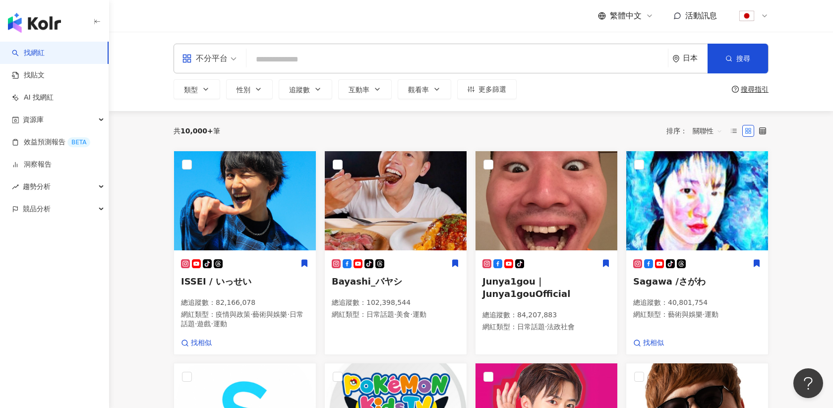
click at [752, 15] on img at bounding box center [746, 15] width 19 height 19
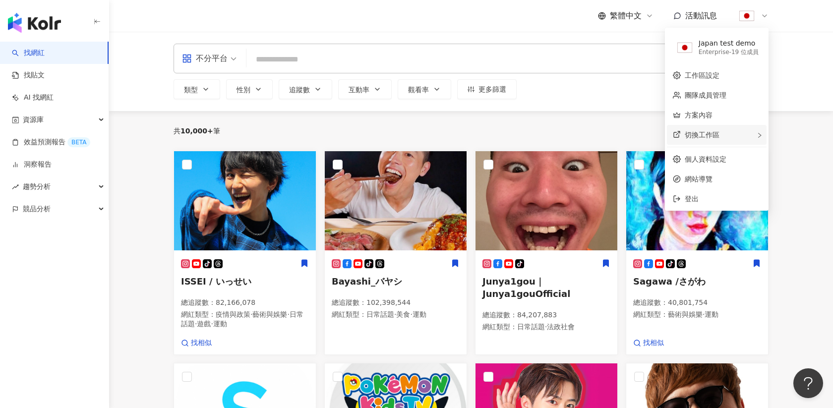
click at [689, 138] on span "切換工作區" at bounding box center [702, 135] width 35 height 8
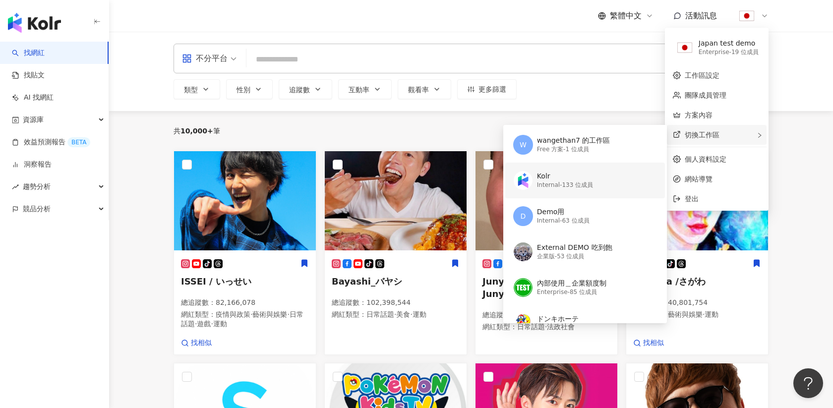
click at [592, 179] on div "Kolr" at bounding box center [565, 177] width 56 height 10
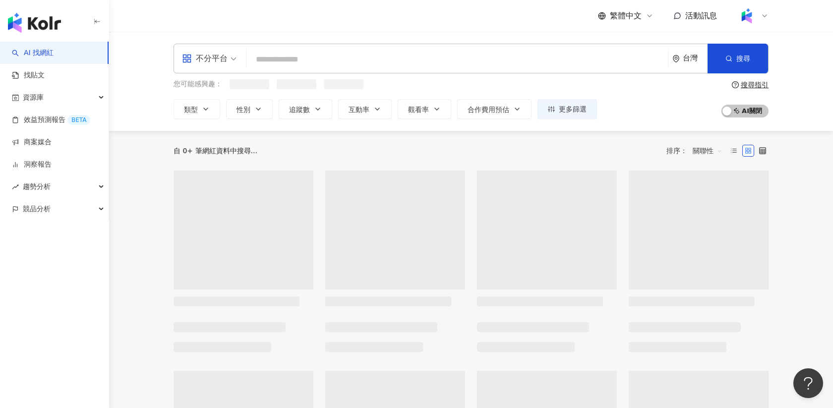
click at [320, 57] on input "search" at bounding box center [456, 59] width 413 height 19
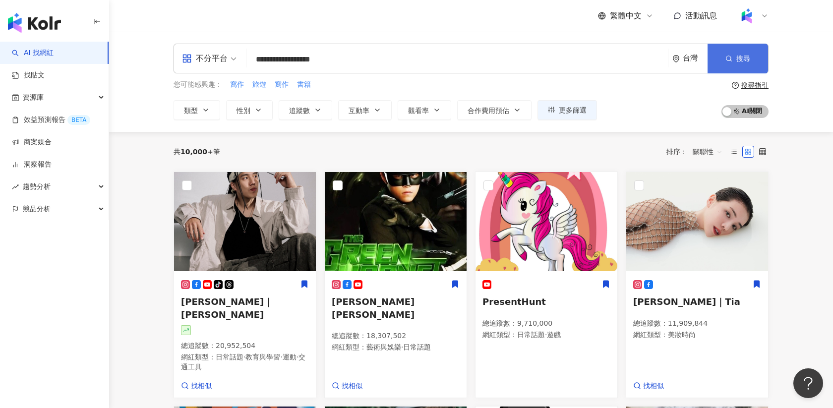
click at [729, 58] on icon "button" at bounding box center [728, 58] width 7 height 7
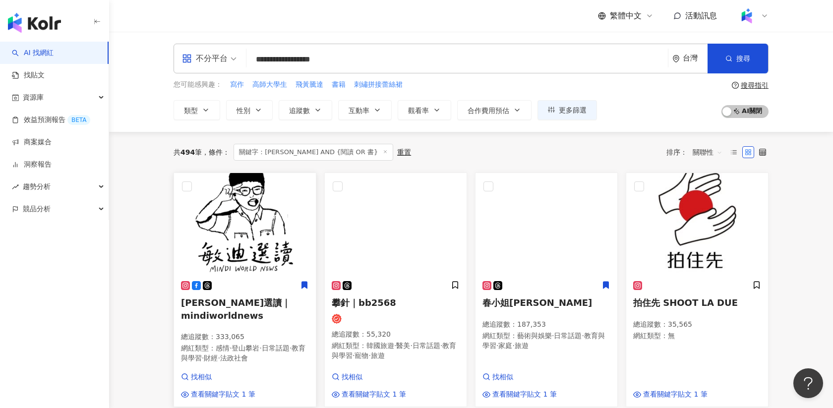
scroll to position [33, 0]
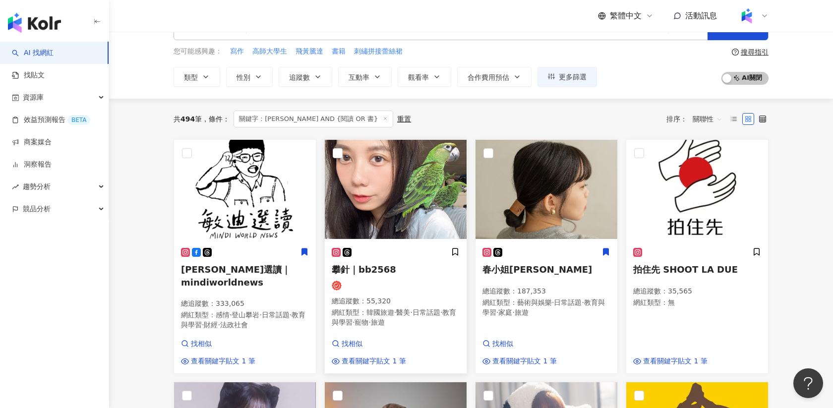
click at [360, 268] on span "️️️攀針｜bb2568" at bounding box center [364, 269] width 64 height 10
click at [260, 166] on img at bounding box center [245, 189] width 142 height 99
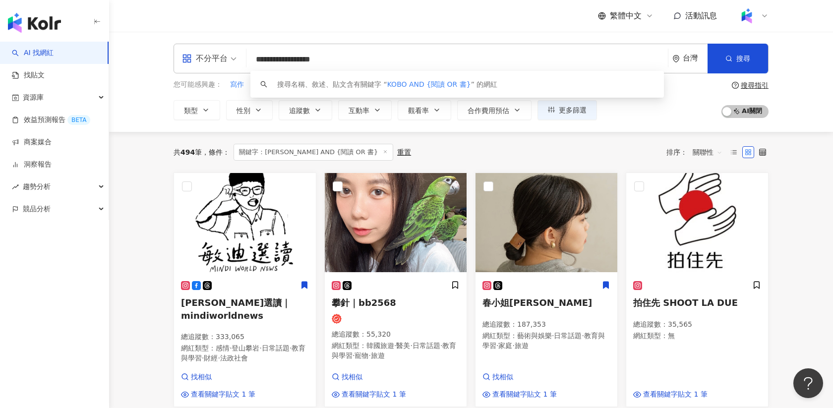
drag, startPoint x: 280, startPoint y: 62, endPoint x: 362, endPoint y: 60, distance: 82.3
click at [362, 60] on input "**********" at bounding box center [456, 59] width 413 height 19
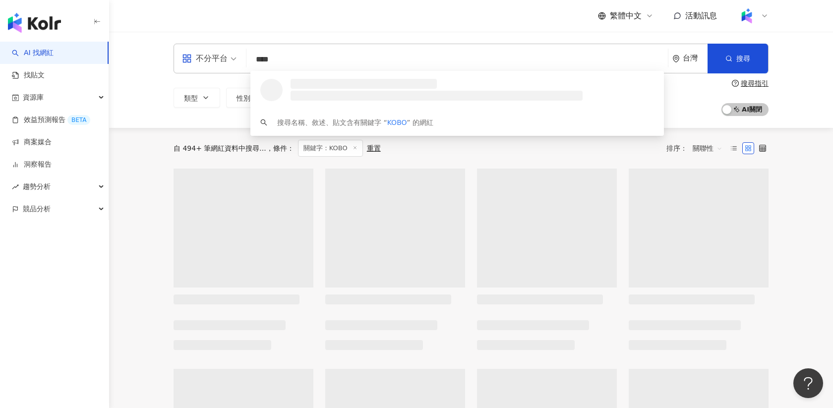
type input "****"
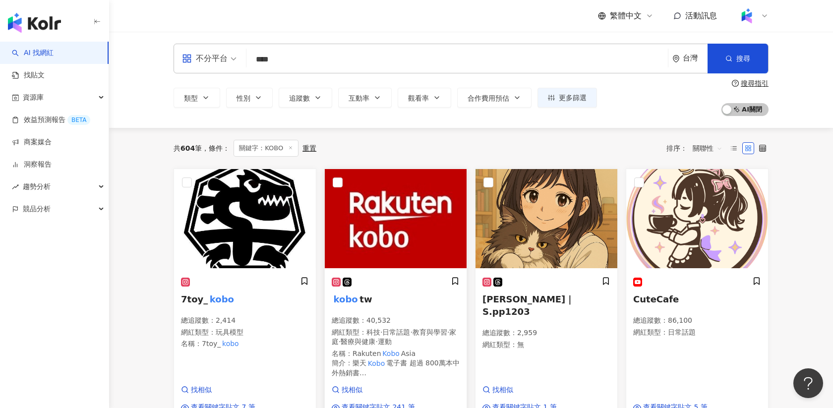
click at [378, 205] on img at bounding box center [396, 218] width 142 height 99
click at [760, 12] on div at bounding box center [753, 16] width 32 height 20
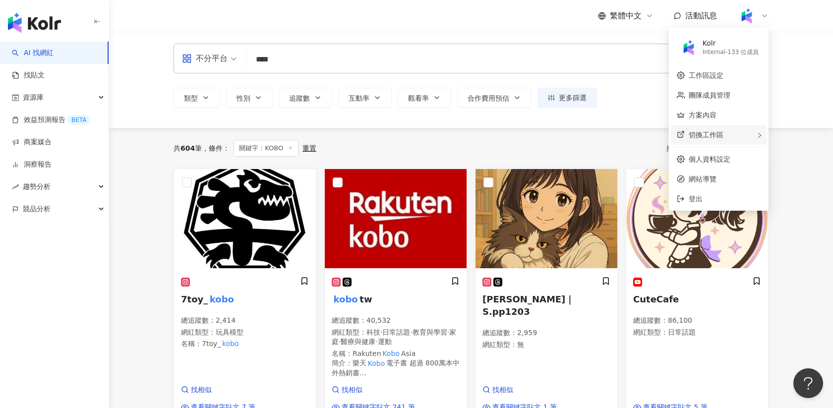
click at [694, 138] on span "切換工作區" at bounding box center [706, 135] width 35 height 8
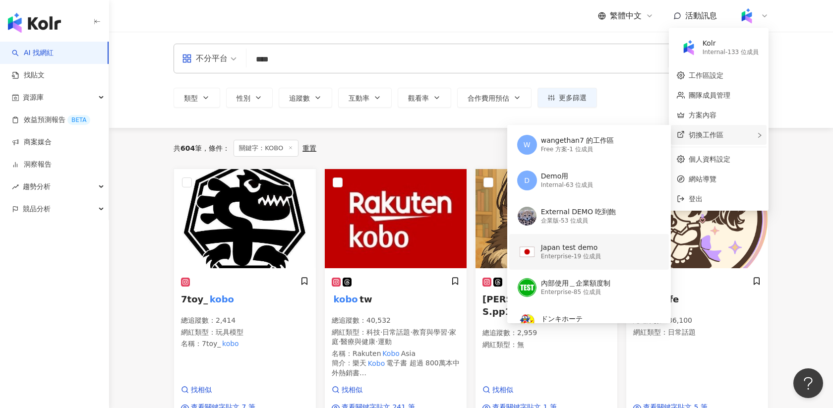
click at [545, 254] on div "Enterprise - 19 位成員" at bounding box center [571, 256] width 60 height 8
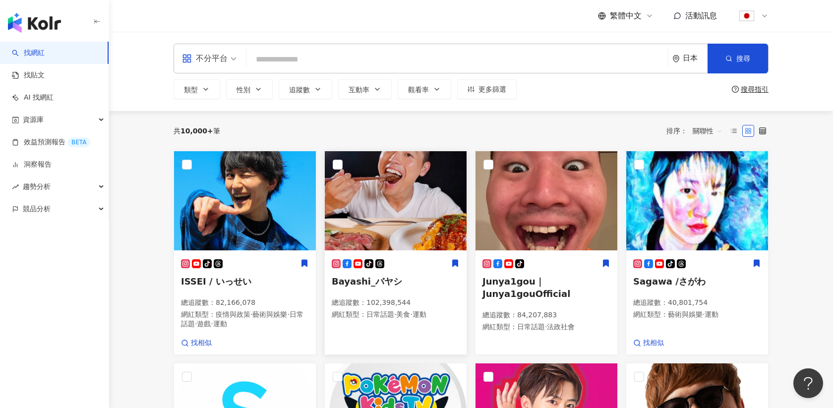
click at [409, 203] on img at bounding box center [396, 200] width 142 height 99
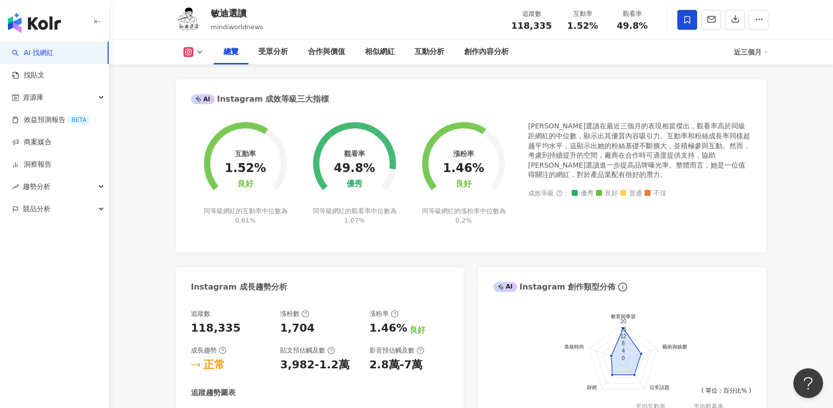
scroll to position [841, 0]
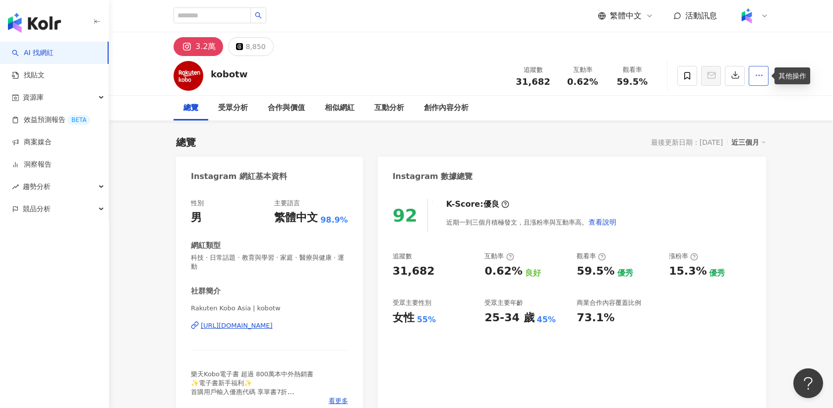
click at [759, 78] on icon "button" at bounding box center [759, 75] width 9 height 9
click at [247, 321] on div "https://www.instagram.com/kobotw/" at bounding box center [237, 325] width 72 height 9
click at [762, 15] on icon at bounding box center [764, 16] width 8 height 8
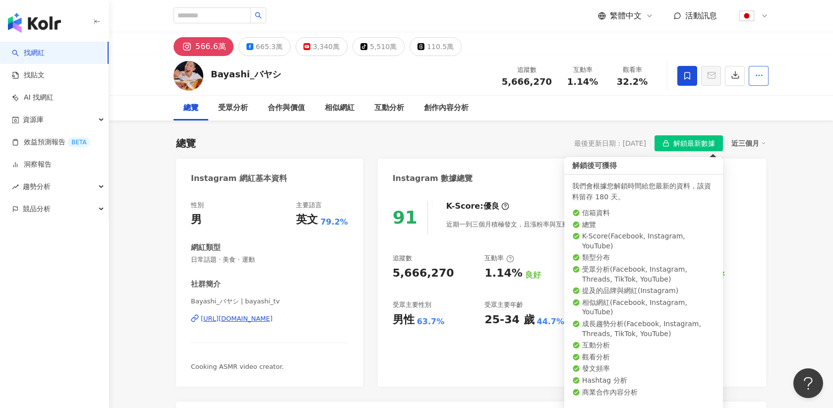
click at [760, 82] on button "button" at bounding box center [759, 76] width 20 height 20
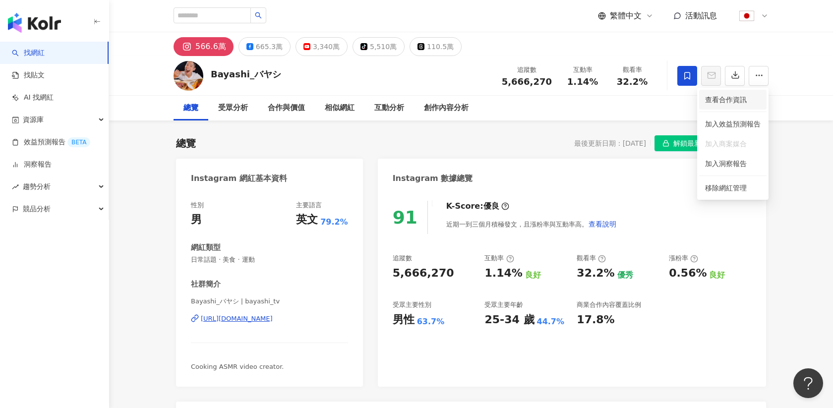
click at [745, 102] on span "查看合作資訊" at bounding box center [733, 99] width 56 height 11
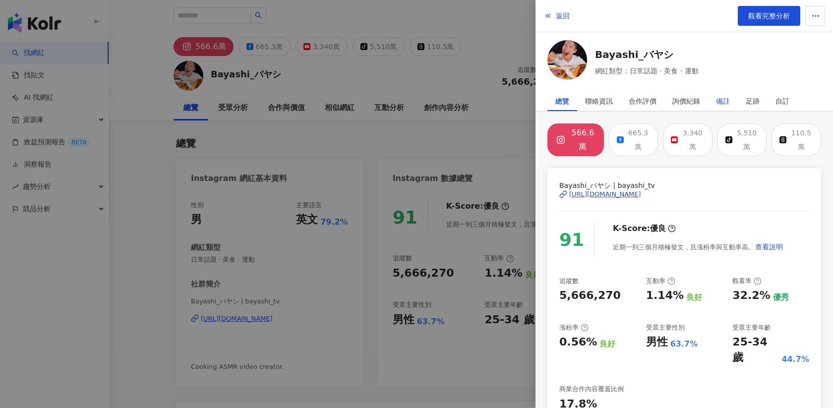
click at [724, 99] on div "備註" at bounding box center [723, 101] width 14 height 20
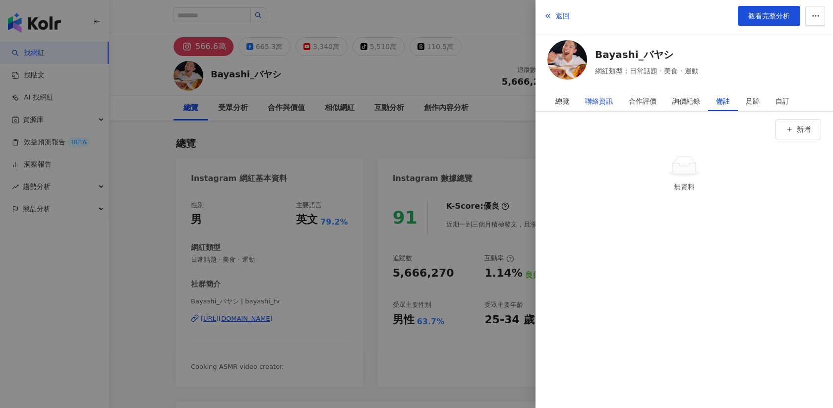
click at [606, 98] on div "聯絡資訊" at bounding box center [599, 101] width 28 height 20
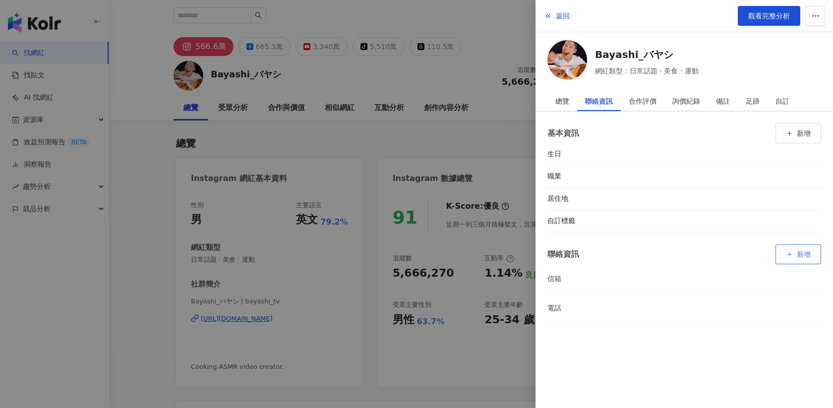
click at [804, 251] on span "新增" at bounding box center [804, 254] width 14 height 8
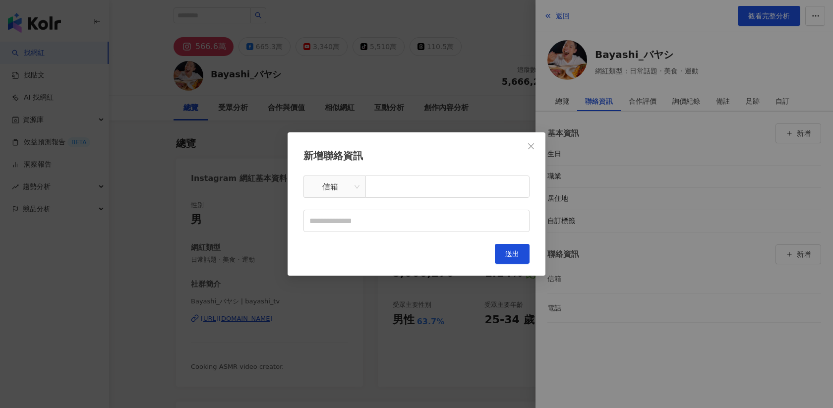
click at [489, 108] on div "新增聯絡資訊 信箱 送出" at bounding box center [416, 204] width 833 height 408
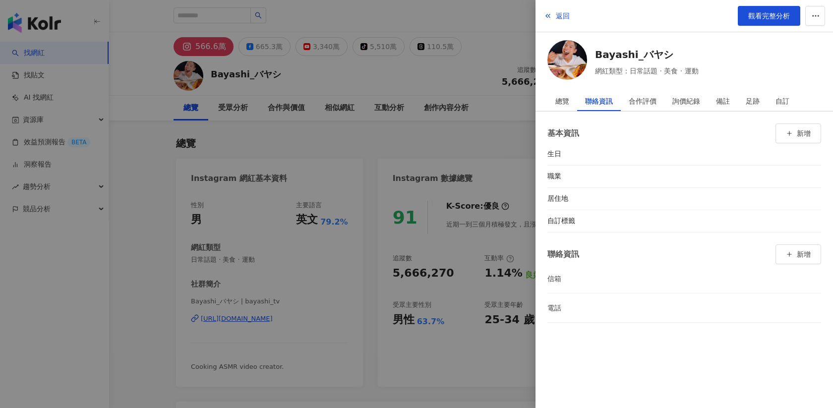
click at [489, 108] on div at bounding box center [416, 204] width 833 height 408
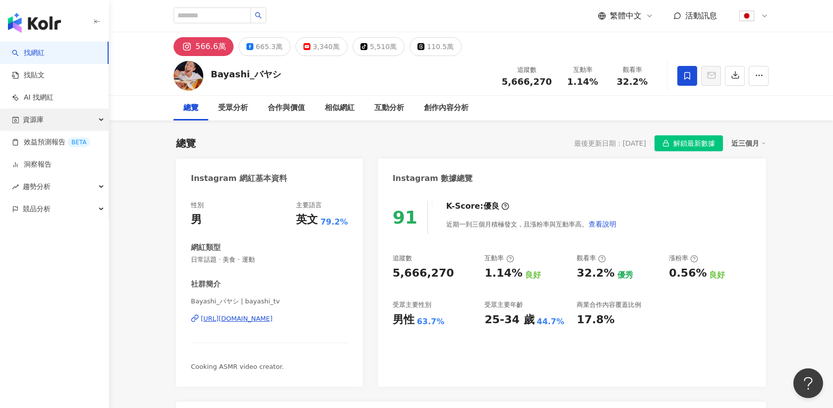
click at [46, 123] on div "資源庫" at bounding box center [54, 120] width 109 height 22
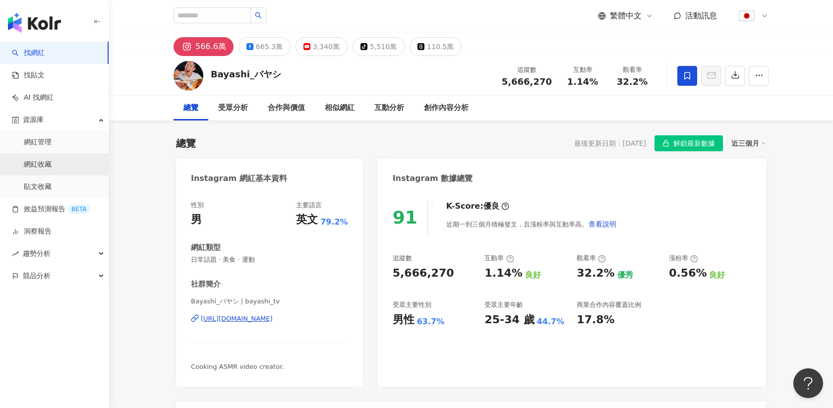
click at [44, 163] on link "網紅收藏" at bounding box center [38, 165] width 28 height 10
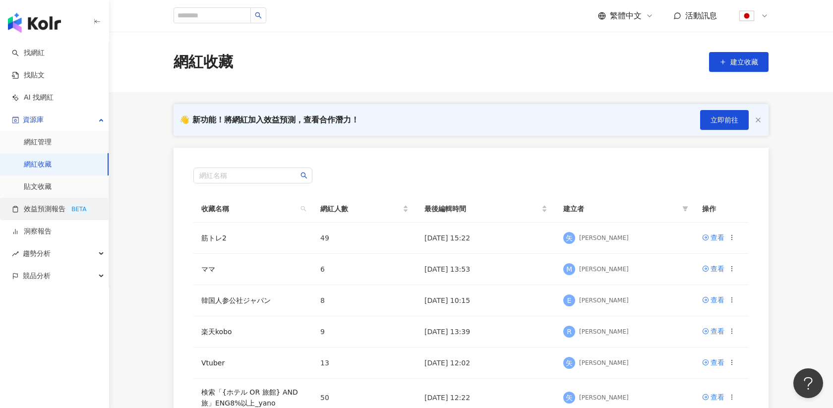
click at [44, 206] on link "效益預測報告 BETA" at bounding box center [51, 209] width 78 height 10
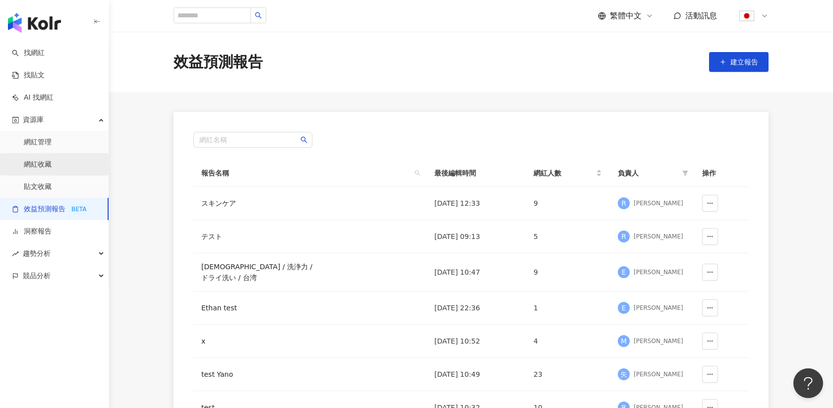
click at [38, 160] on link "網紅收藏" at bounding box center [38, 165] width 28 height 10
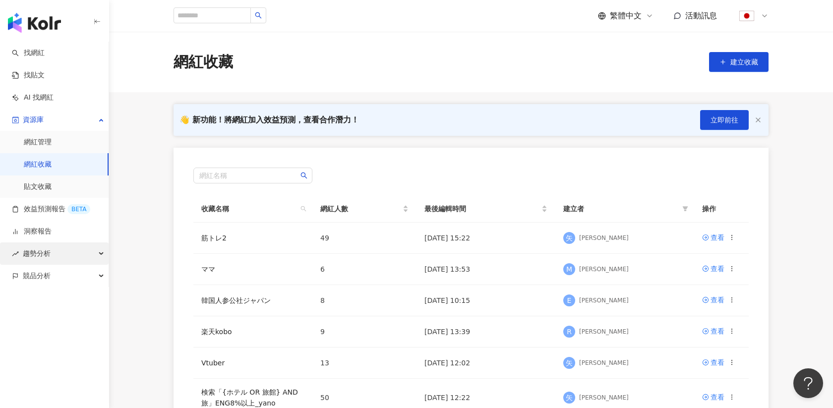
click at [43, 252] on span "趨勢分析" at bounding box center [37, 253] width 28 height 22
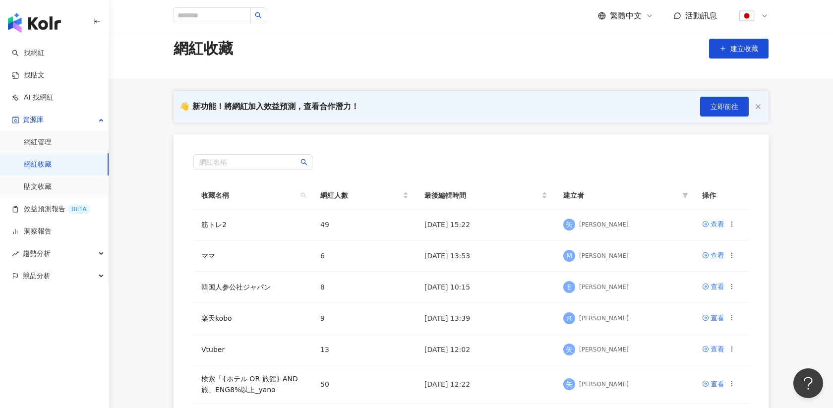
scroll to position [19, 0]
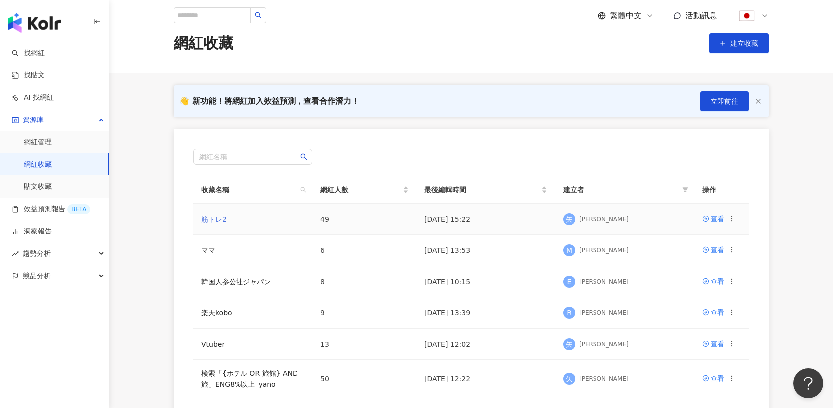
click at [220, 219] on link "筋トレ2" at bounding box center [213, 219] width 25 height 8
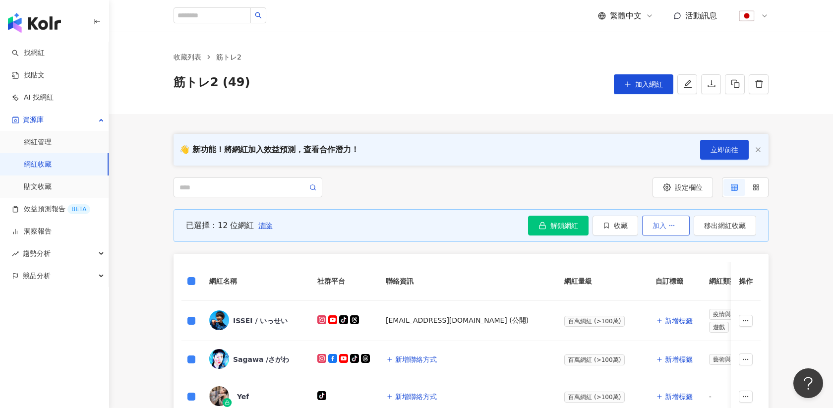
click at [677, 227] on button "加入" at bounding box center [666, 226] width 48 height 20
click at [757, 150] on icon "button" at bounding box center [758, 150] width 8 height 8
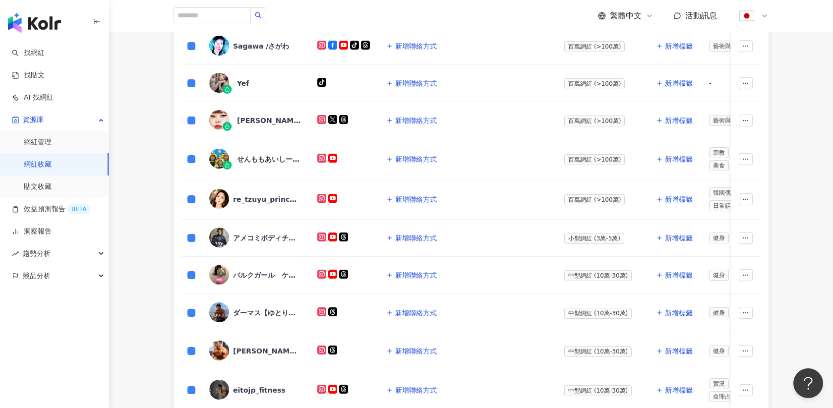
scroll to position [182, 0]
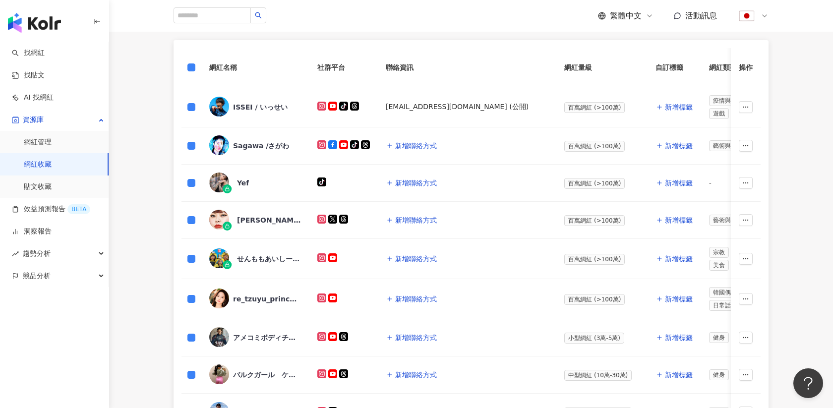
click at [272, 108] on div "ISSEI / いっせい" at bounding box center [260, 107] width 55 height 10
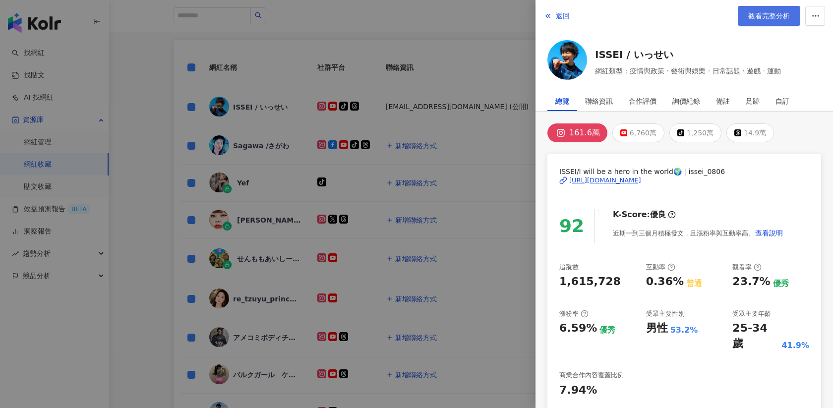
click at [761, 15] on span "觀看完整分析" at bounding box center [769, 16] width 42 height 8
click at [323, 54] on div at bounding box center [416, 204] width 833 height 408
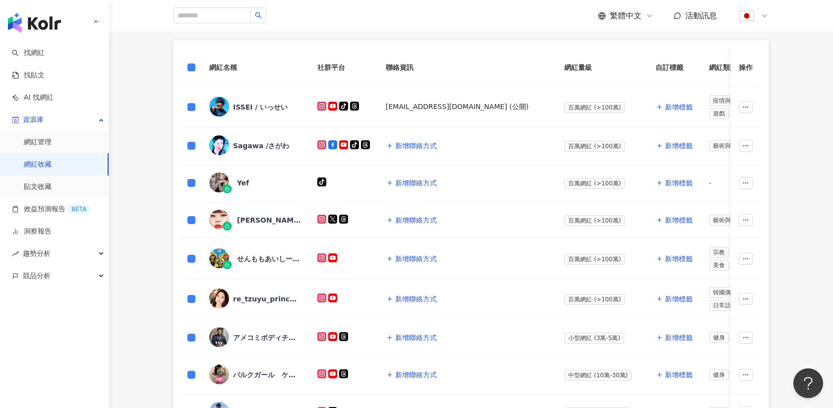
click at [41, 24] on img "button" at bounding box center [34, 23] width 53 height 20
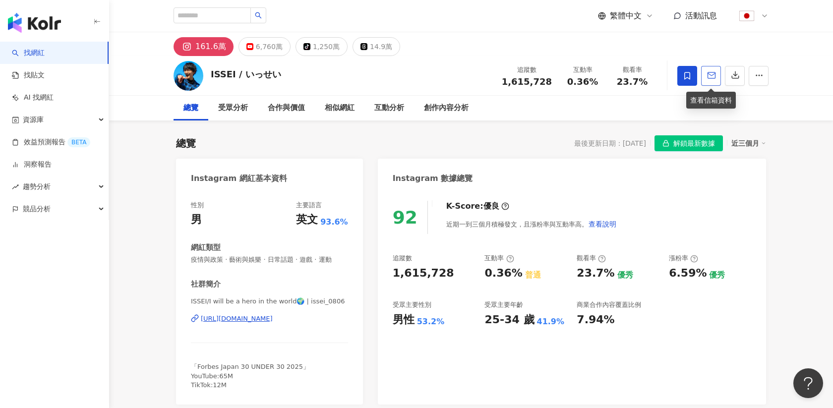
click at [713, 76] on icon "button" at bounding box center [711, 75] width 9 height 9
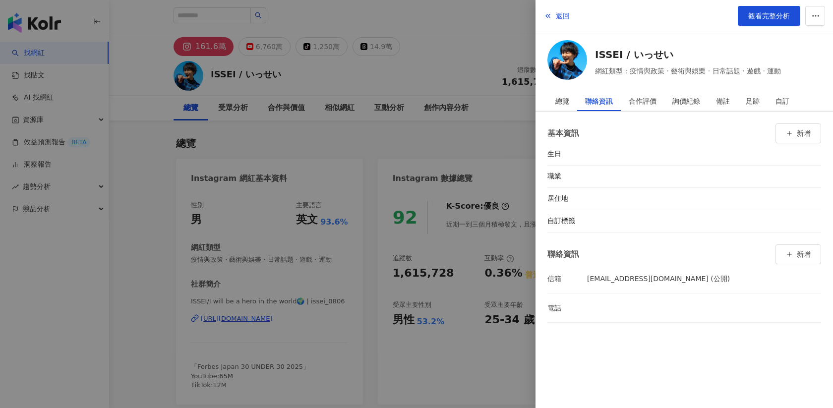
click at [501, 136] on div at bounding box center [416, 204] width 833 height 408
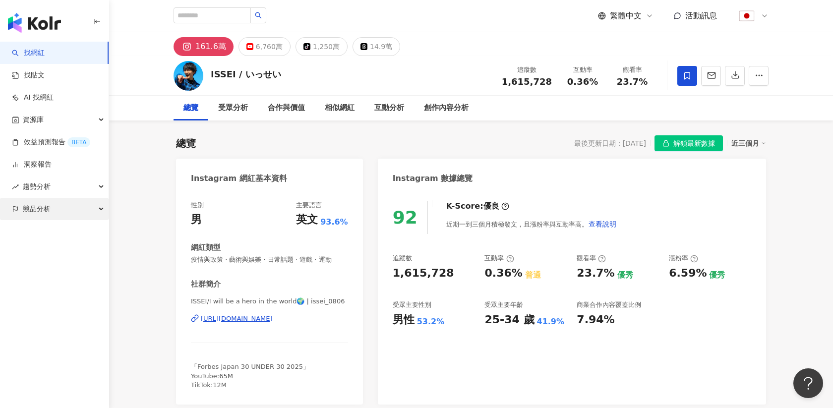
click at [39, 212] on span "競品分析" at bounding box center [37, 209] width 28 height 22
click at [42, 235] on link "品牌帳號分析" at bounding box center [45, 232] width 42 height 10
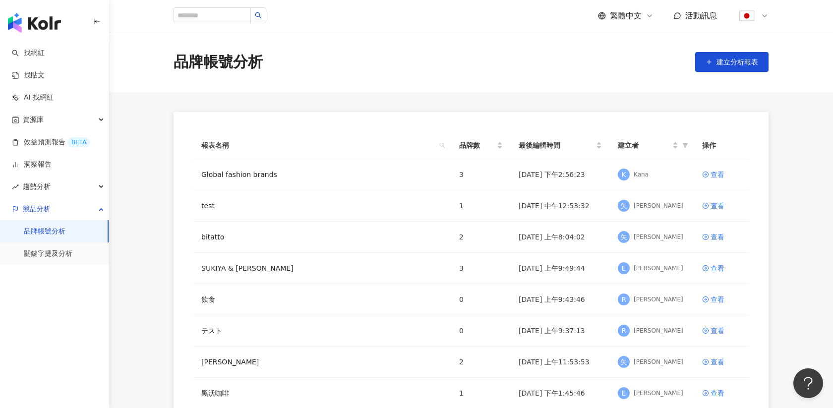
click at [762, 17] on icon at bounding box center [764, 16] width 8 height 8
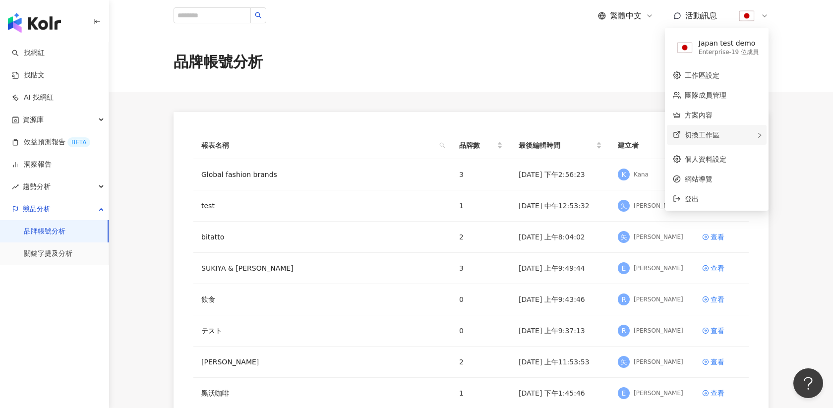
click at [703, 129] on div "切換工作區" at bounding box center [717, 135] width 100 height 20
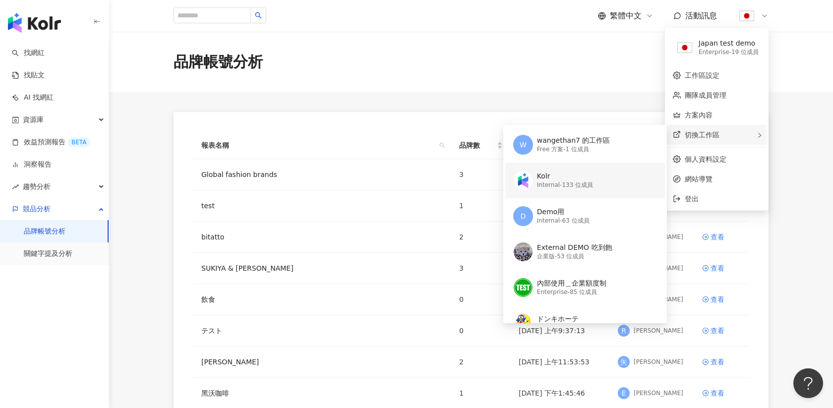
click at [561, 196] on div "Kolr Internal - 133 位成員" at bounding box center [584, 181] width 142 height 36
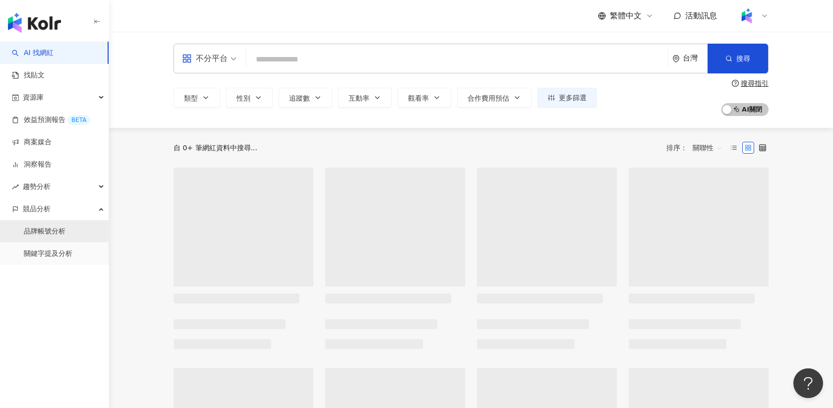
click at [56, 230] on link "品牌帳號分析" at bounding box center [45, 232] width 42 height 10
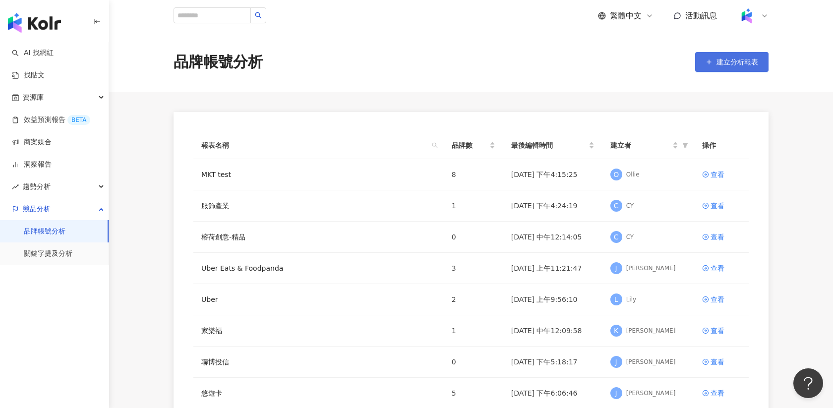
click at [727, 61] on span "建立分析報表" at bounding box center [737, 62] width 42 height 8
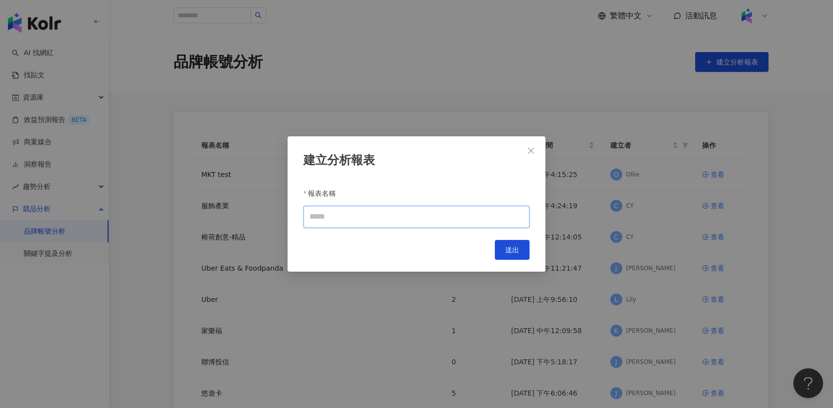
click at [351, 217] on input "報表名稱" at bounding box center [416, 217] width 226 height 22
type input "**********"
click at [512, 246] on span "送出" at bounding box center [512, 250] width 14 height 8
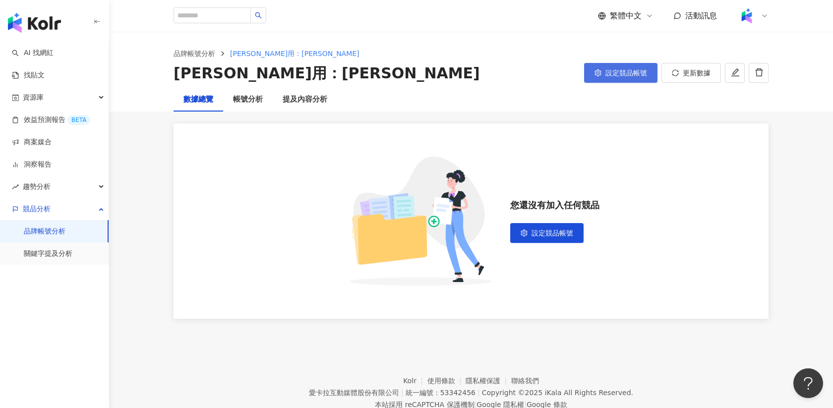
click at [623, 64] on button "設定競品帳號" at bounding box center [620, 73] width 73 height 20
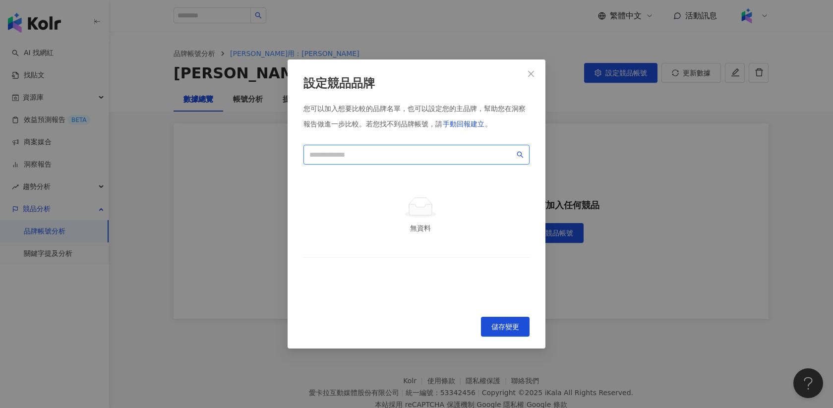
click at [363, 154] on input "search" at bounding box center [411, 154] width 205 height 11
paste input "**********"
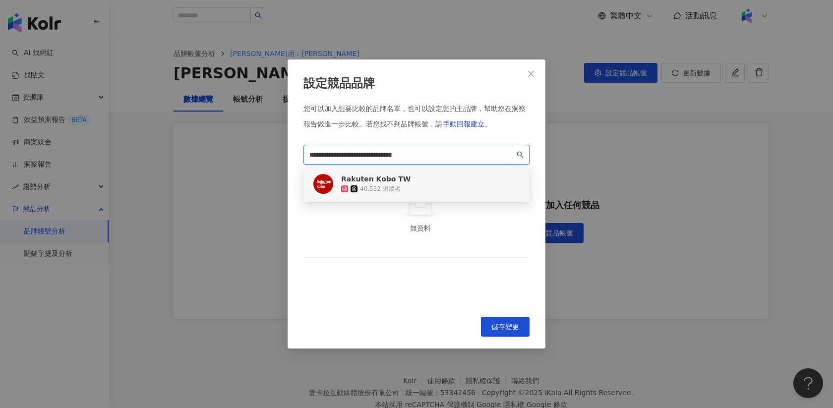
click at [378, 179] on div "Rakuten Kobo TW" at bounding box center [375, 179] width 69 height 10
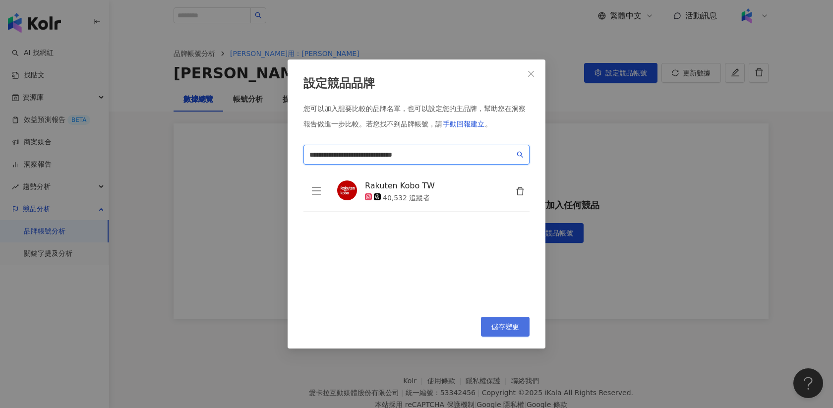
type input "**********"
click at [495, 323] on span "儲存變更" at bounding box center [505, 327] width 28 height 8
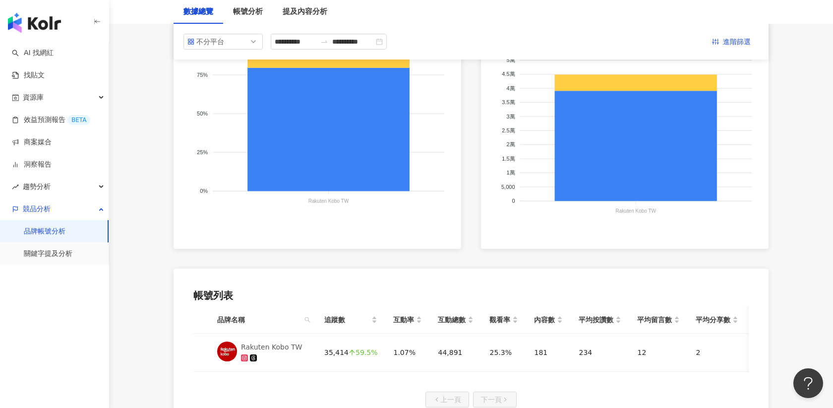
scroll to position [55, 0]
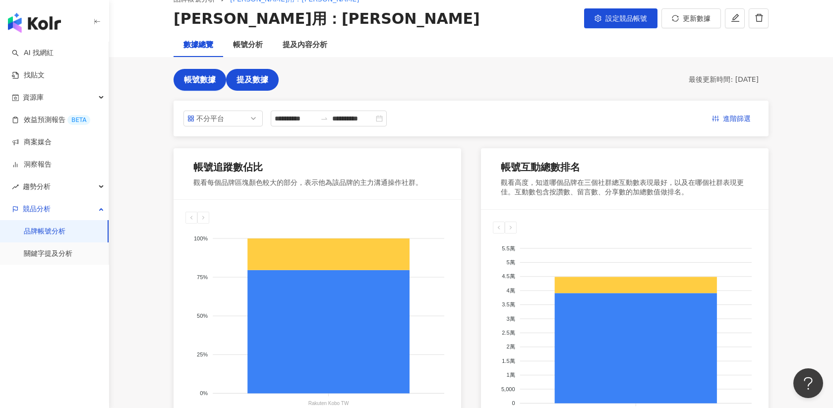
click at [245, 79] on span "提及數據" at bounding box center [252, 79] width 32 height 9
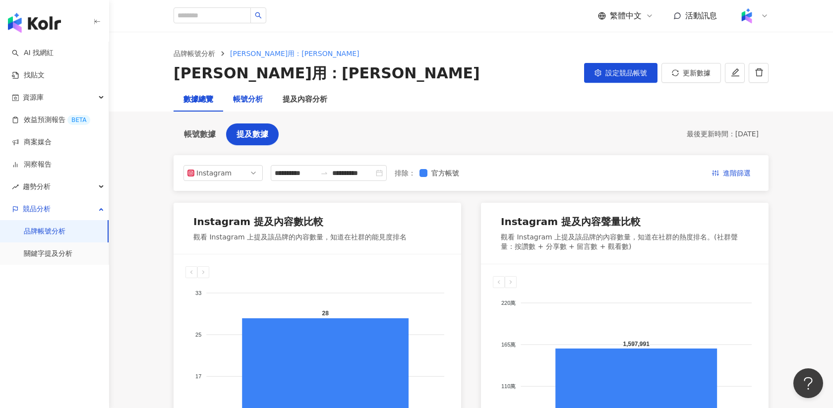
click at [246, 105] on div "帳號分析" at bounding box center [248, 100] width 30 height 12
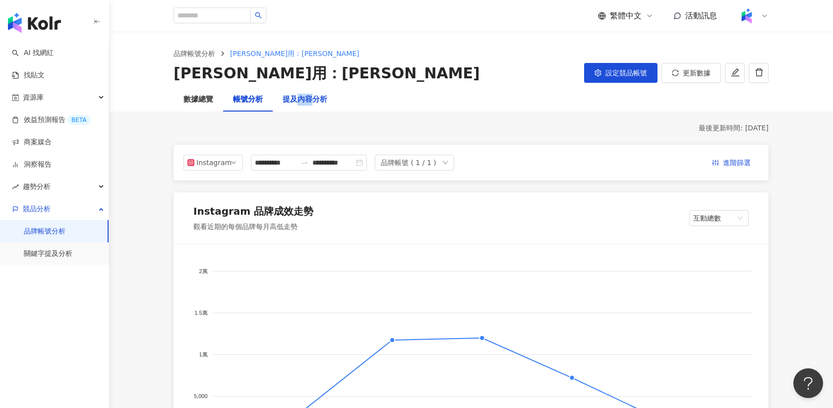
click at [302, 102] on div "提及內容分析" at bounding box center [305, 100] width 45 height 12
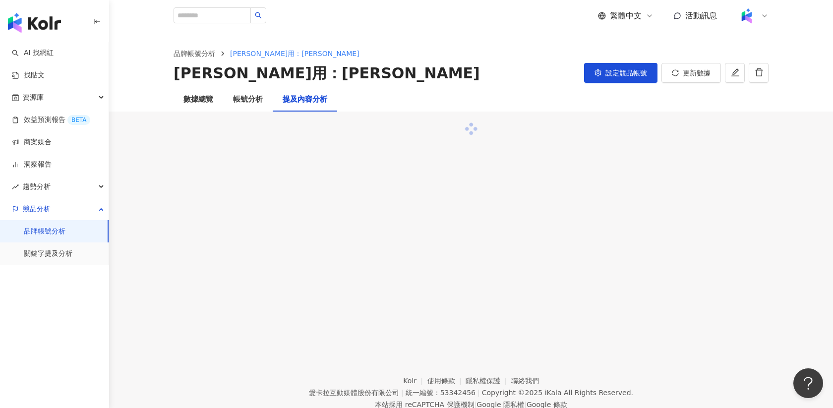
click at [281, 101] on div "提及內容分析" at bounding box center [305, 100] width 64 height 24
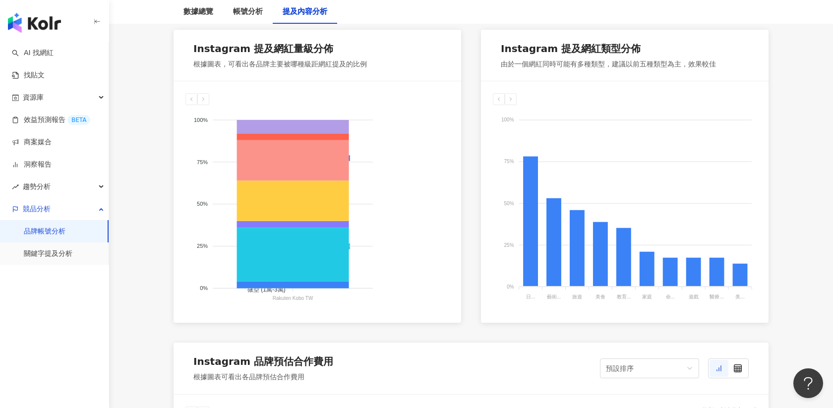
scroll to position [561, 0]
